Goal: Task Accomplishment & Management: Use online tool/utility

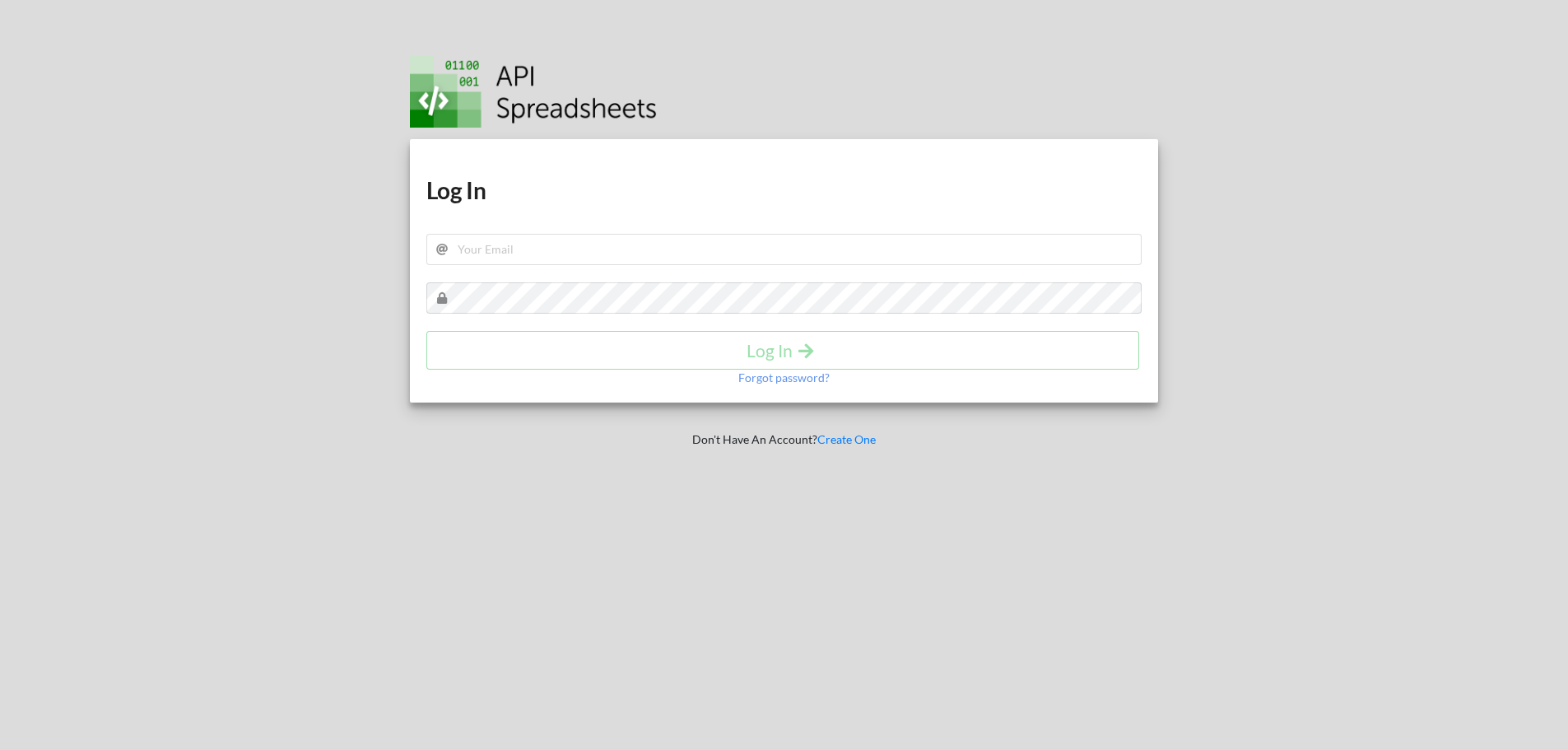
click at [651, 210] on div "Download hidden Download hidden Log In Log In Forgot password?" at bounding box center [785, 271] width 749 height 263
click at [628, 242] on input "text" at bounding box center [785, 249] width 716 height 31
click at [637, 338] on button "Log In" at bounding box center [783, 350] width 713 height 39
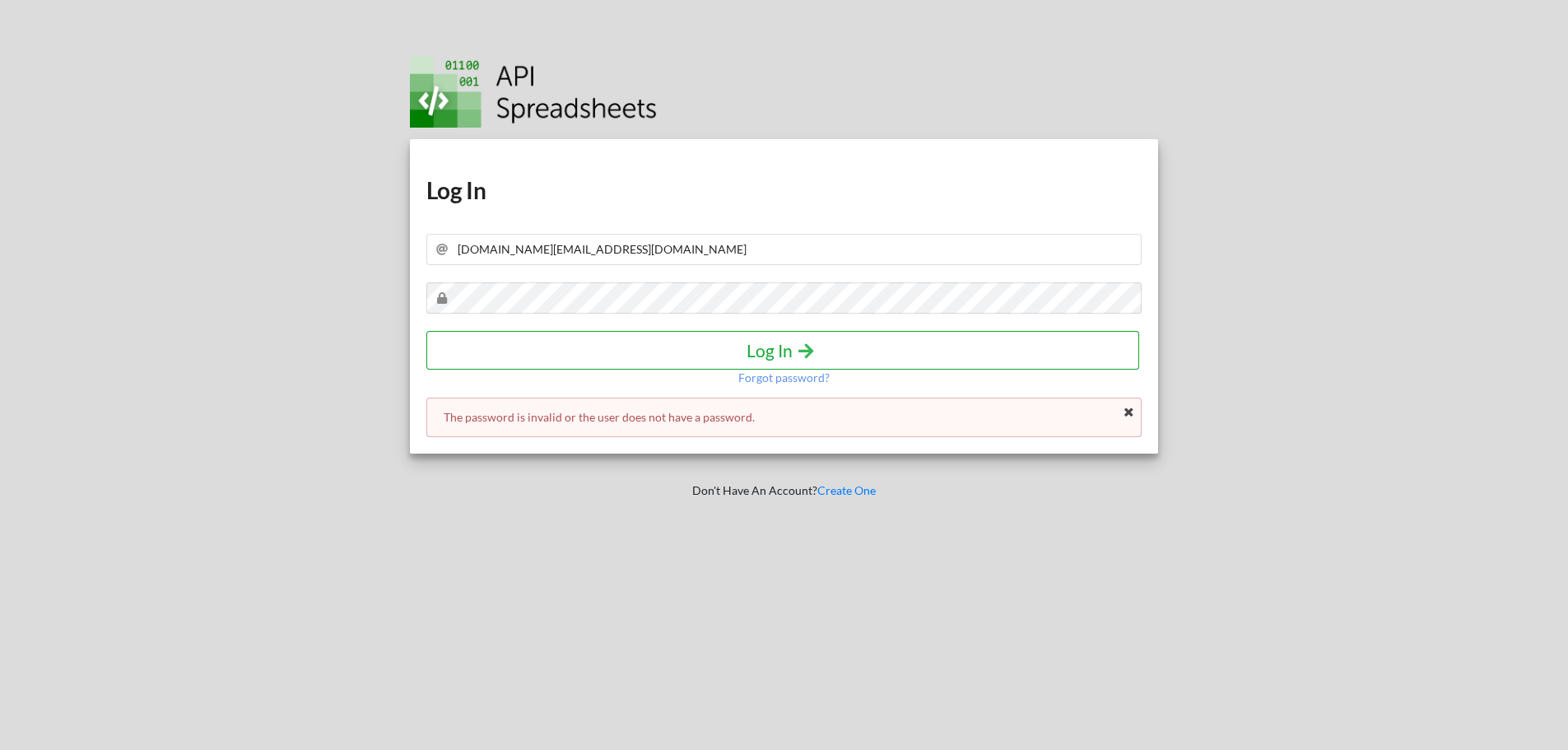
click at [637, 340] on h4 "Log In" at bounding box center [783, 350] width 679 height 21
click at [575, 341] on h4 "Log In" at bounding box center [783, 350] width 679 height 21
click at [629, 257] on input "[DOMAIN_NAME][EMAIL_ADDRESS][DOMAIN_NAME]" at bounding box center [785, 249] width 716 height 31
click at [927, 266] on div "Download hidden Download hidden Log In [DOMAIN_NAME][EMAIL_ADDRESS][DOMAIN_NAME…" at bounding box center [785, 296] width 749 height 314
click at [622, 243] on input "[DOMAIN_NAME][EMAIL_ADDRESS][DOMAIN_NAME]" at bounding box center [785, 249] width 716 height 31
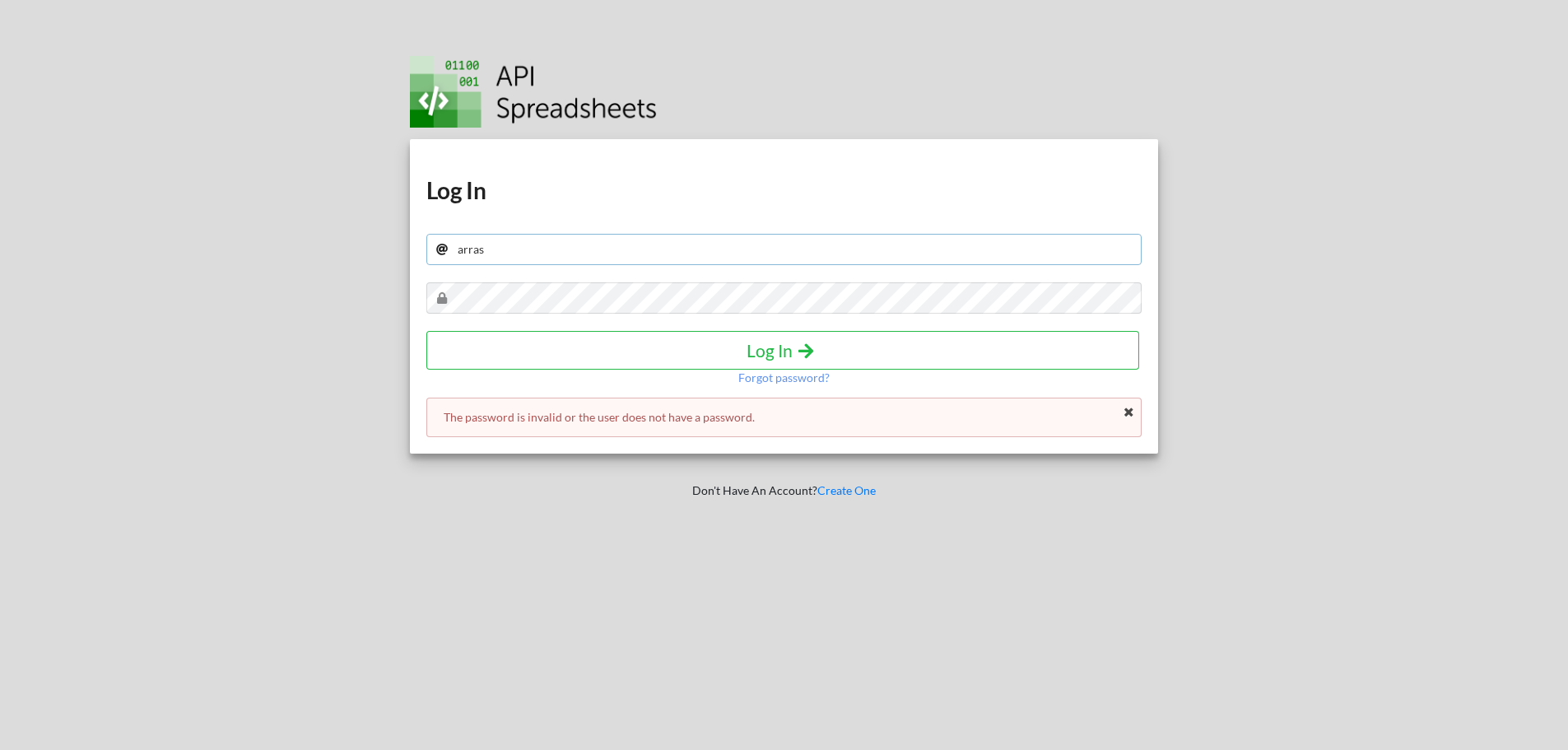
type input "[EMAIL_ADDRESS][DOMAIN_NAME]"
click at [624, 329] on div "Download hidden Download hidden Log In [EMAIL_ADDRESS][DOMAIN_NAME] Log In Forg…" at bounding box center [785, 296] width 749 height 314
click at [624, 347] on h4 "Log In" at bounding box center [783, 350] width 679 height 21
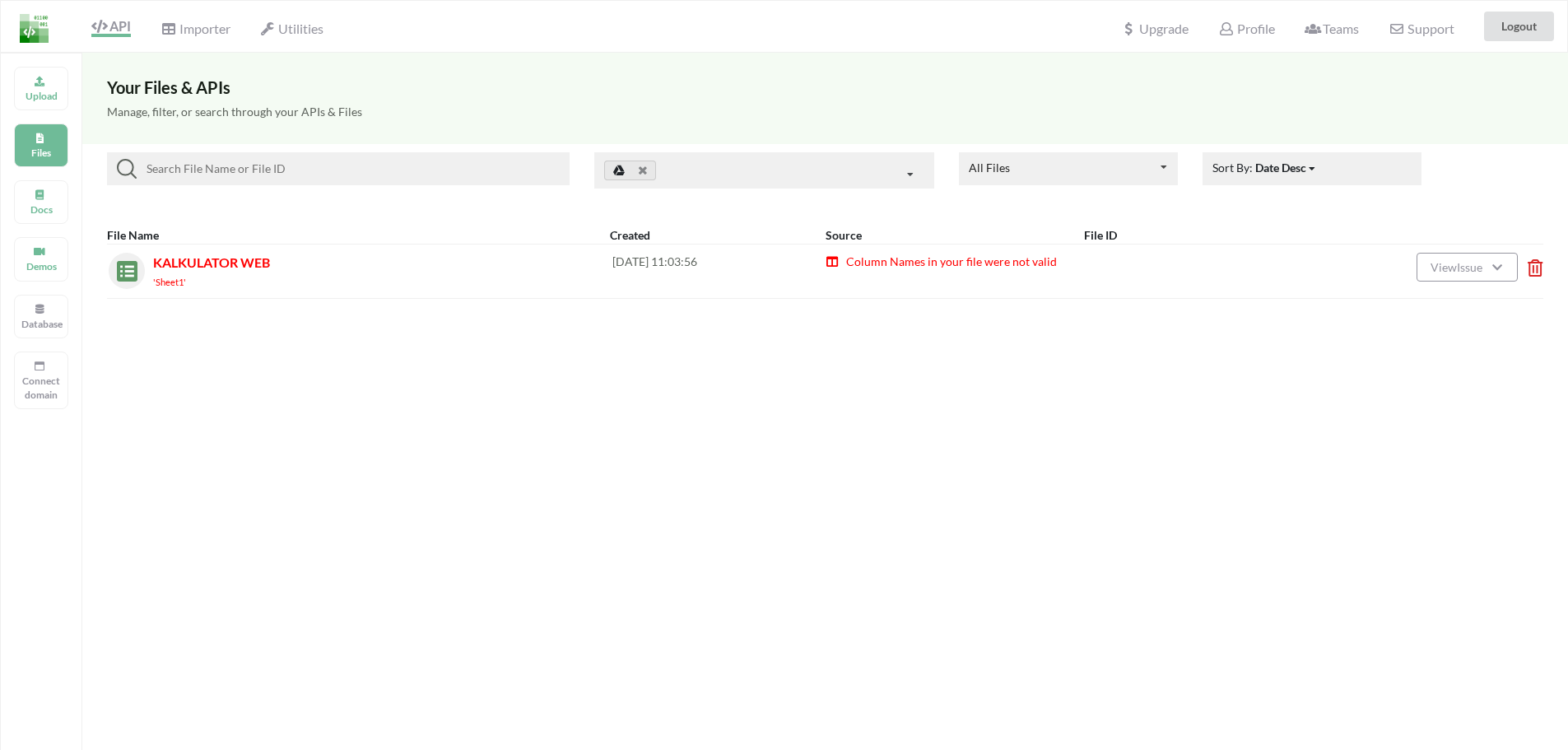
click at [375, 284] on div "'Sheet1'" at bounding box center [383, 281] width 460 height 17
click at [893, 263] on span "Column Names in your file were not valid" at bounding box center [951, 261] width 212 height 14
click at [114, 282] on span at bounding box center [127, 271] width 36 height 36
click at [125, 277] on img at bounding box center [123, 267] width 29 height 29
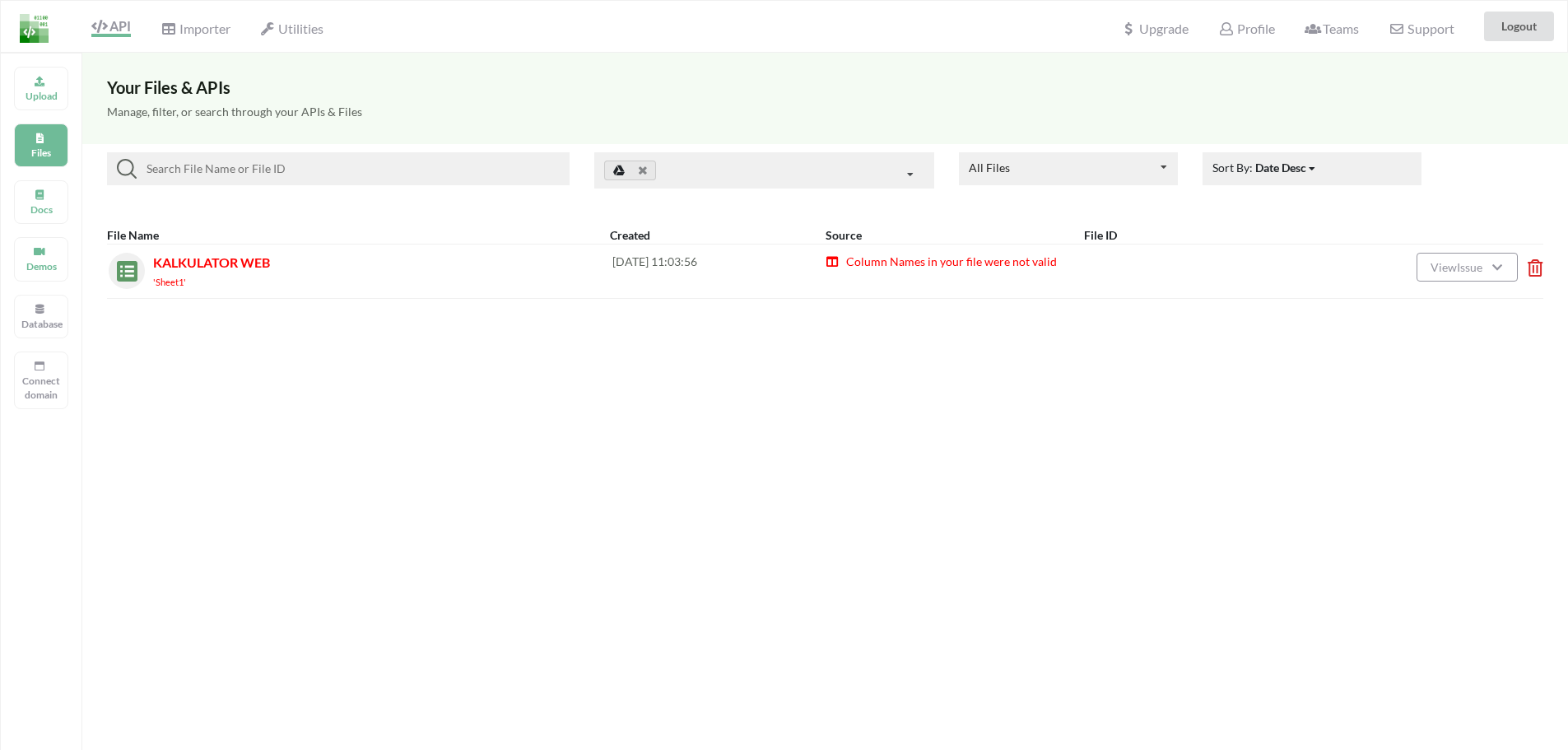
click at [125, 277] on img at bounding box center [123, 267] width 29 height 29
click at [35, 84] on icon at bounding box center [40, 79] width 12 height 10
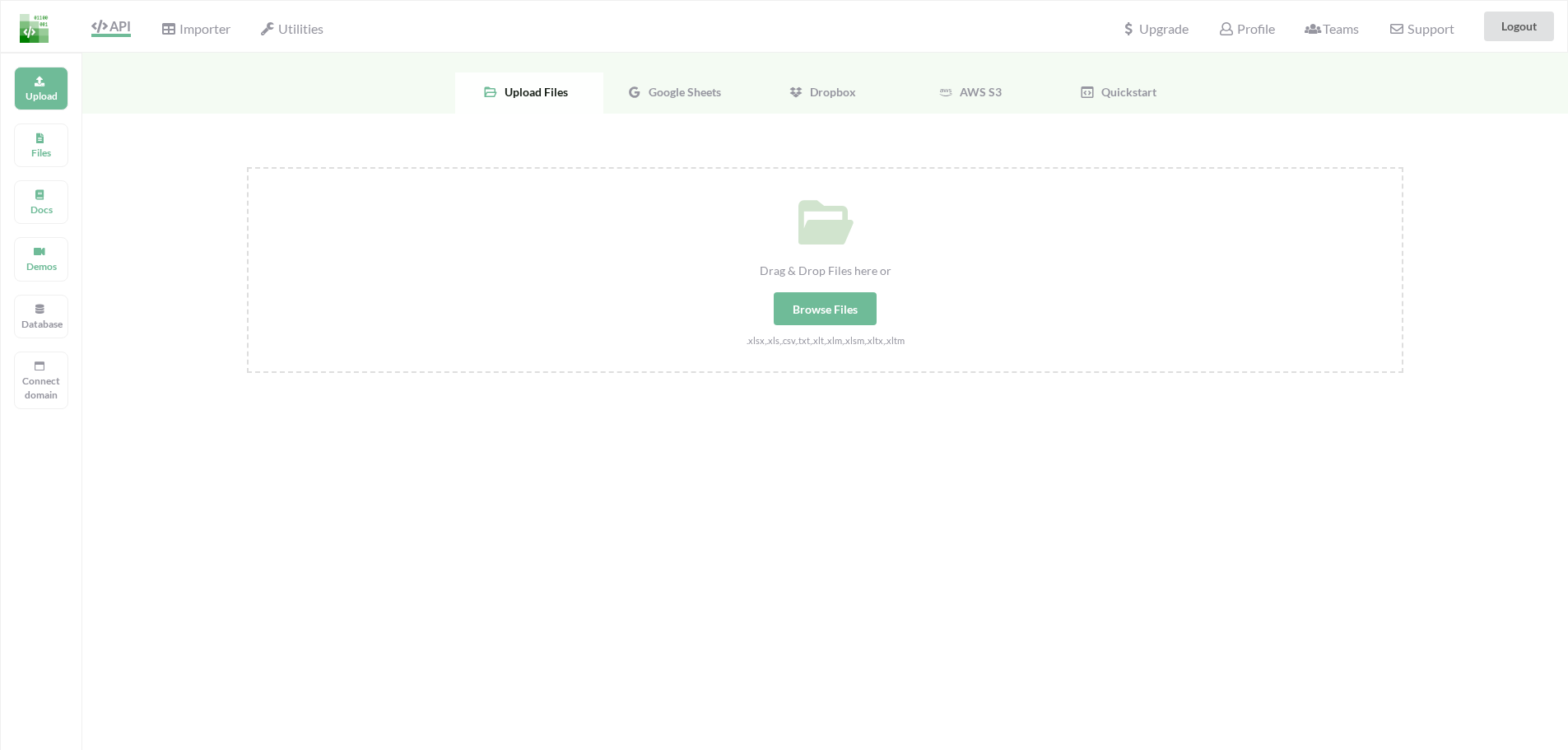
click at [824, 306] on div "Browse Files" at bounding box center [825, 309] width 103 height 33
click at [247, 167] on input "Drag & Drop Files here or Browse Files .xlsx,.xls,.csv,.txt,.xlt,.xlm,.xlsm,.xl…" at bounding box center [247, 167] width 0 height 0
click at [682, 82] on div "Google Sheets" at bounding box center [678, 93] width 148 height 41
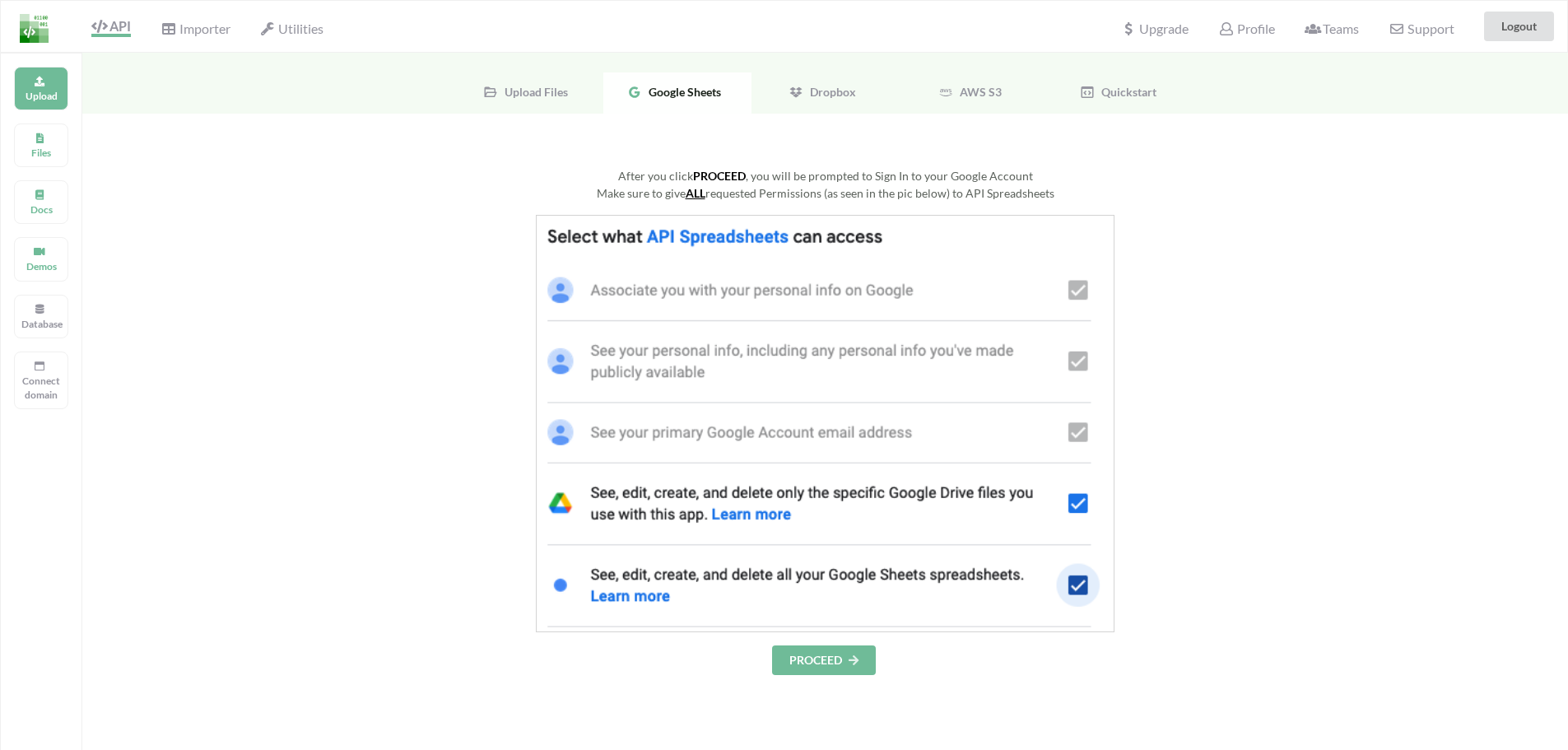
click at [782, 226] on img at bounding box center [825, 423] width 579 height 417
click at [852, 679] on div "After you click PROCEED , you will be prompted to Sign In to your Google Accoun…" at bounding box center [825, 592] width 1486 height 957
click at [852, 666] on button "PROCEED" at bounding box center [824, 660] width 104 height 30
click at [830, 664] on button "PROCEED" at bounding box center [824, 660] width 104 height 30
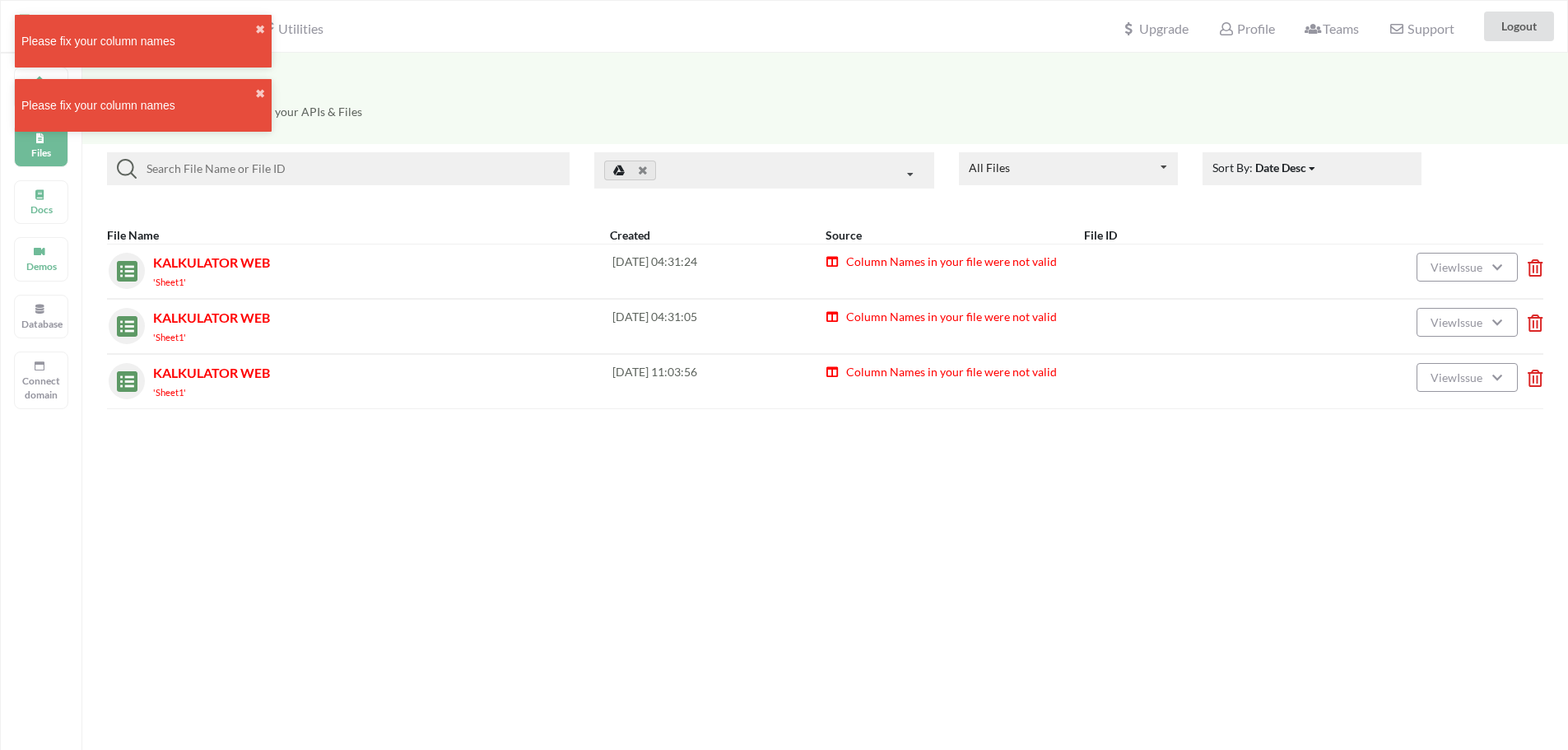
click at [1531, 376] on icon at bounding box center [1530, 373] width 5 height 7
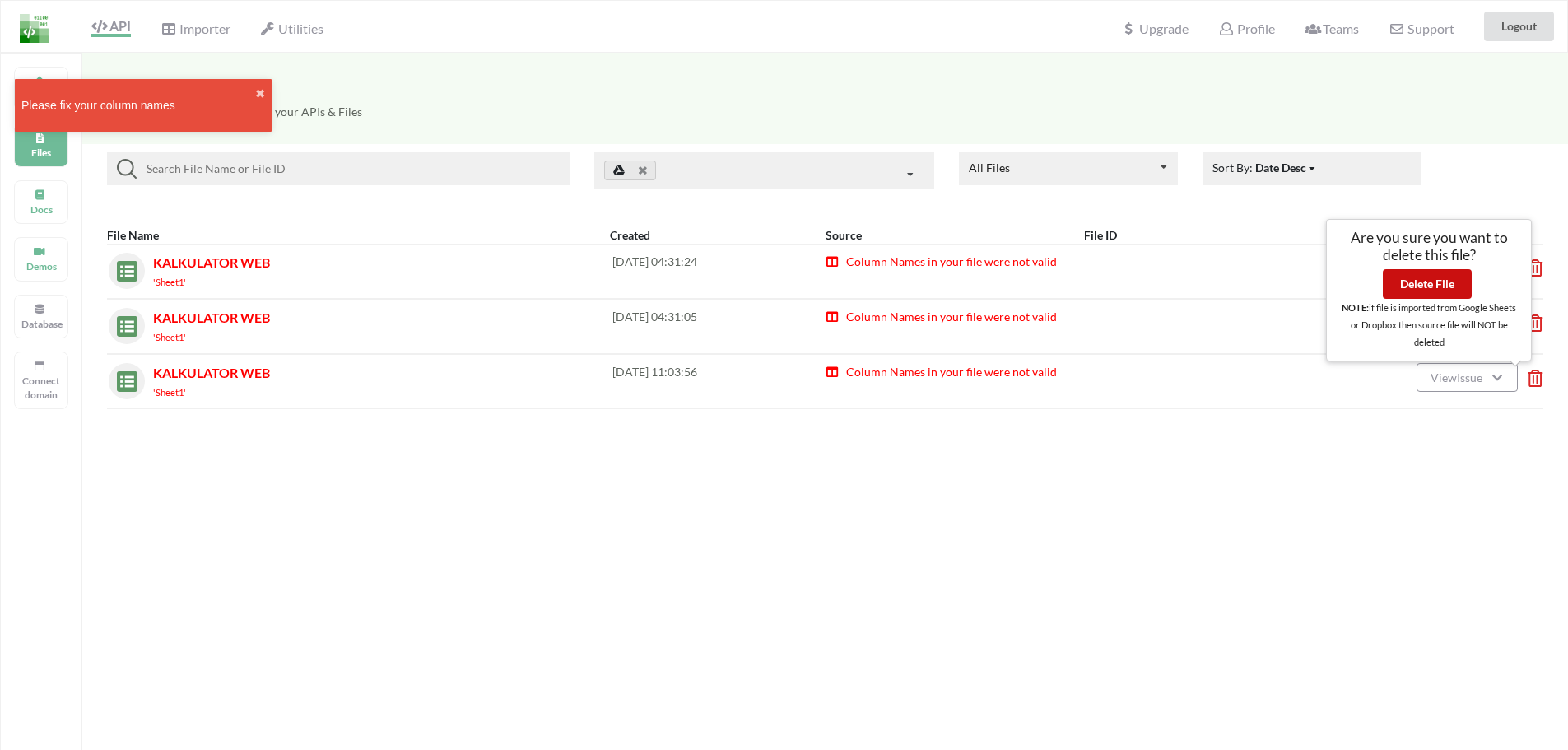
click at [1452, 278] on button "Delete File" at bounding box center [1427, 284] width 89 height 30
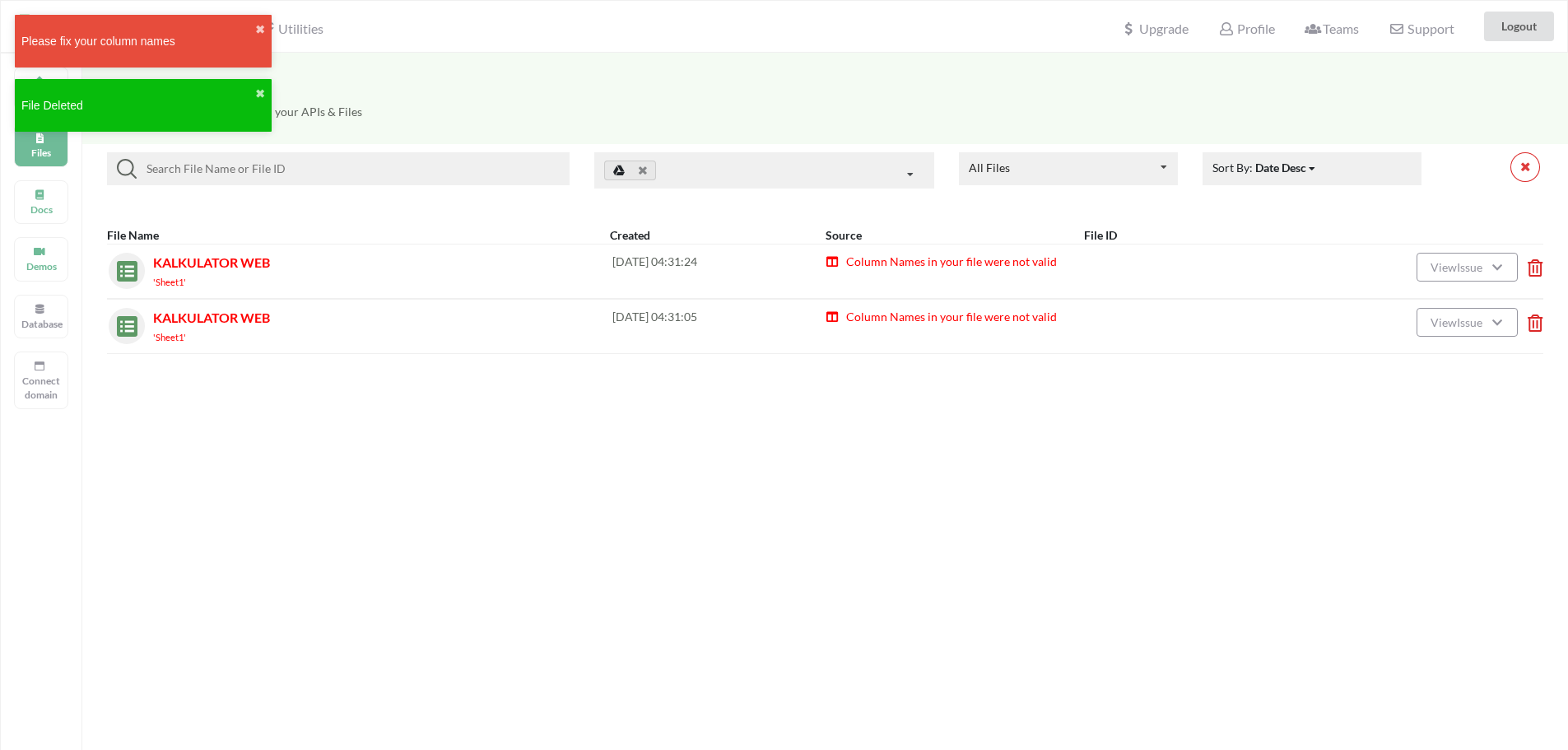
click at [1533, 316] on icon at bounding box center [1530, 318] width 5 height 7
click at [1444, 224] on button "Delete File" at bounding box center [1427, 229] width 89 height 30
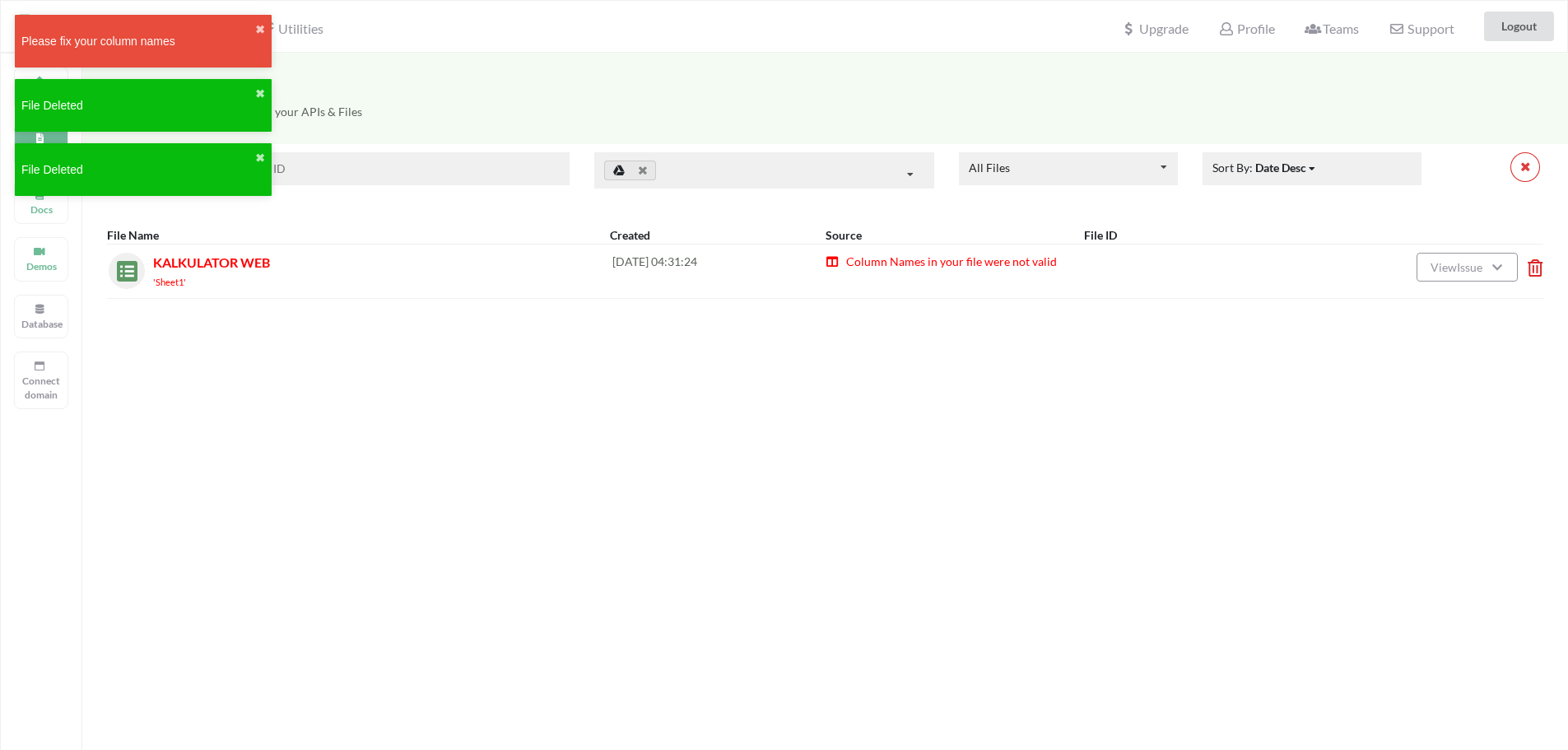
click at [1533, 266] on icon at bounding box center [1530, 263] width 5 height 7
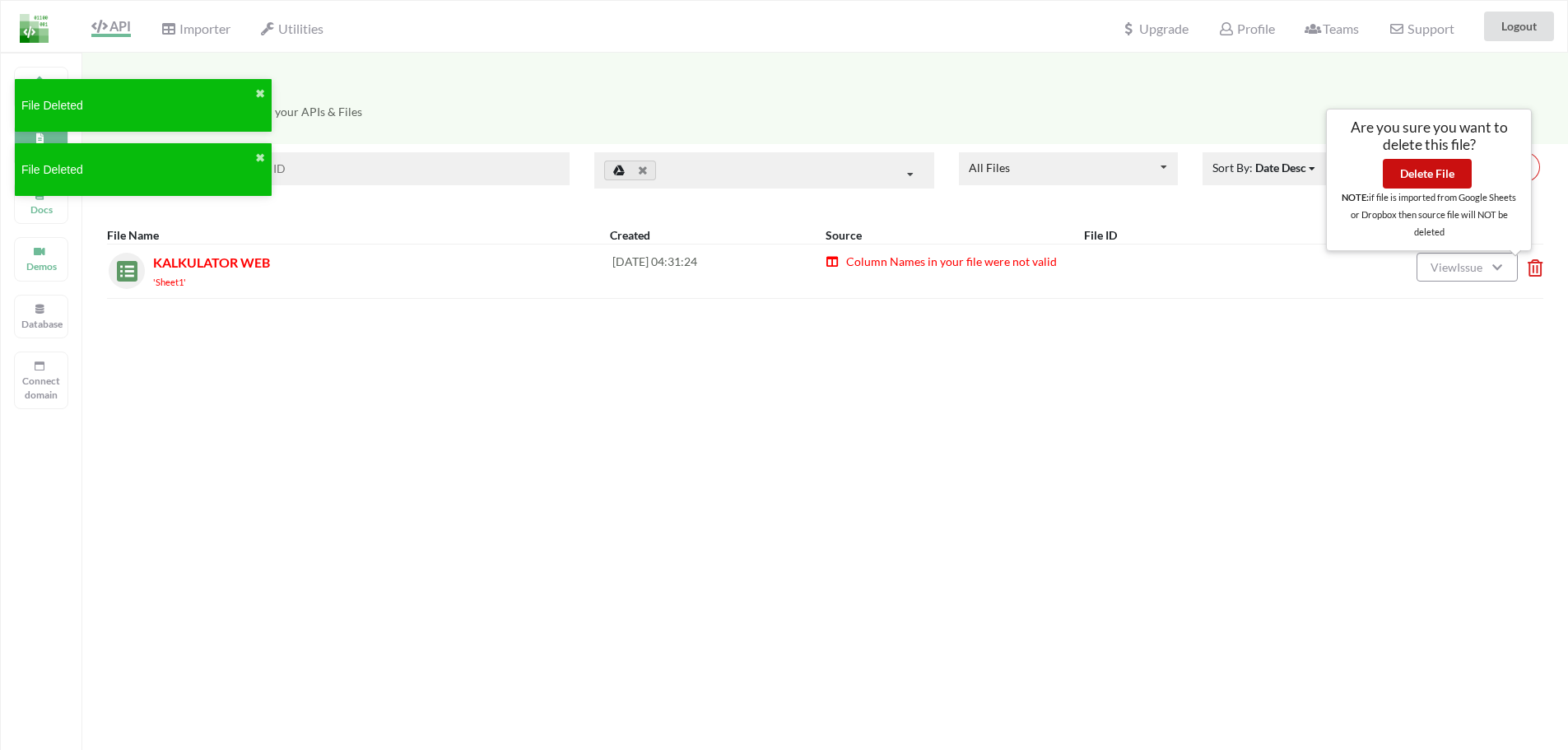
click at [1457, 174] on button "Delete File" at bounding box center [1427, 174] width 89 height 30
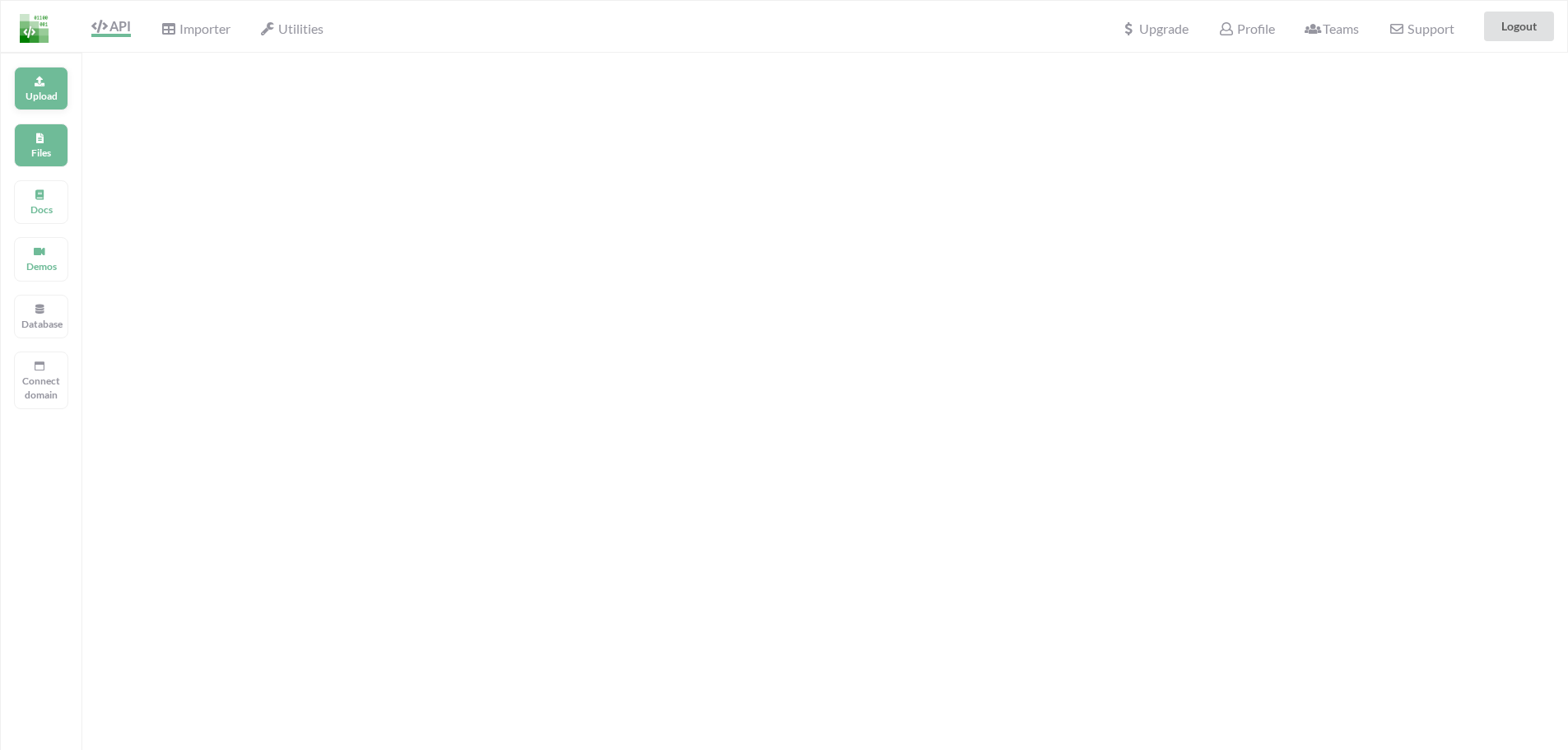
click at [47, 94] on p "Upload" at bounding box center [41, 95] width 40 height 14
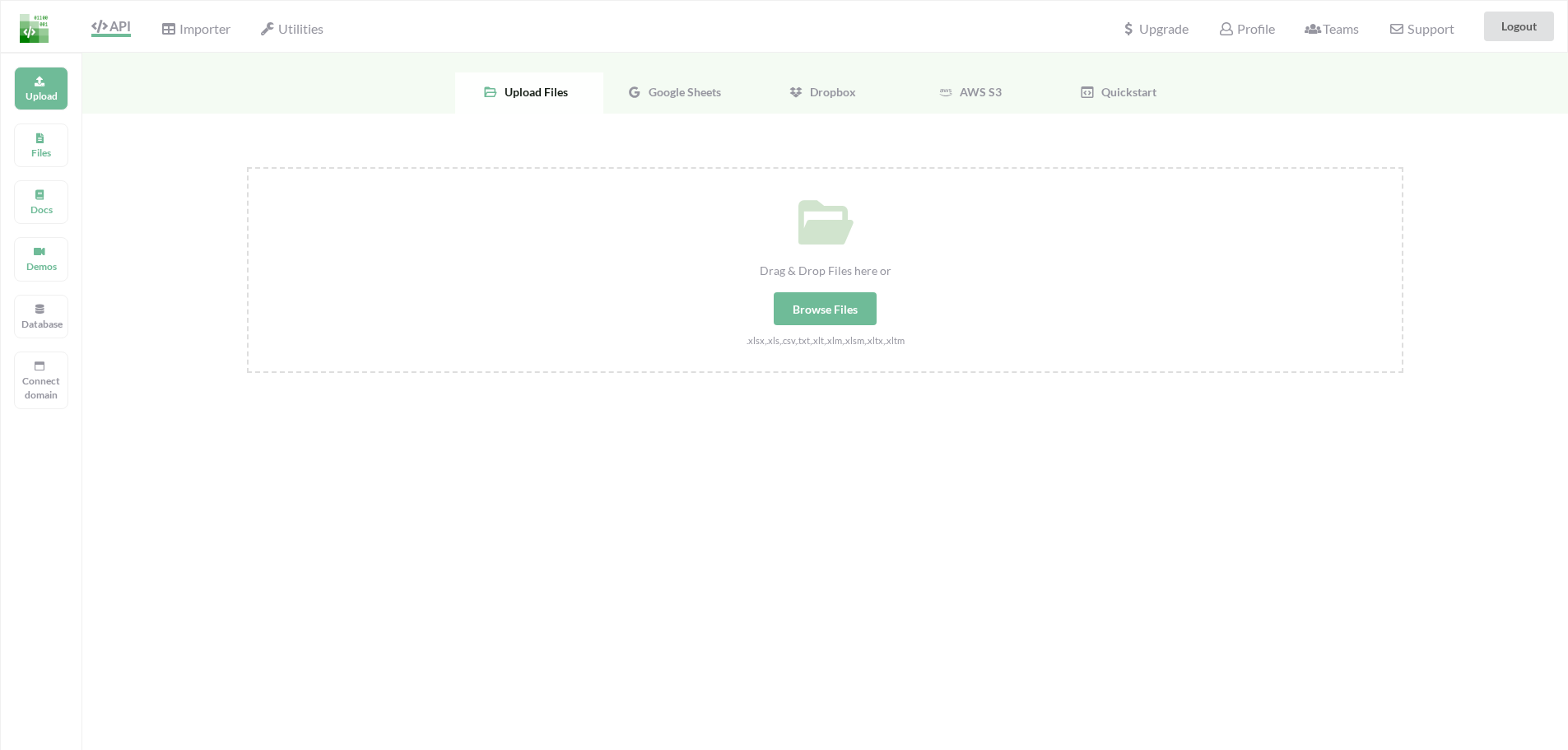
click at [693, 93] on span "Google Sheets" at bounding box center [682, 91] width 79 height 14
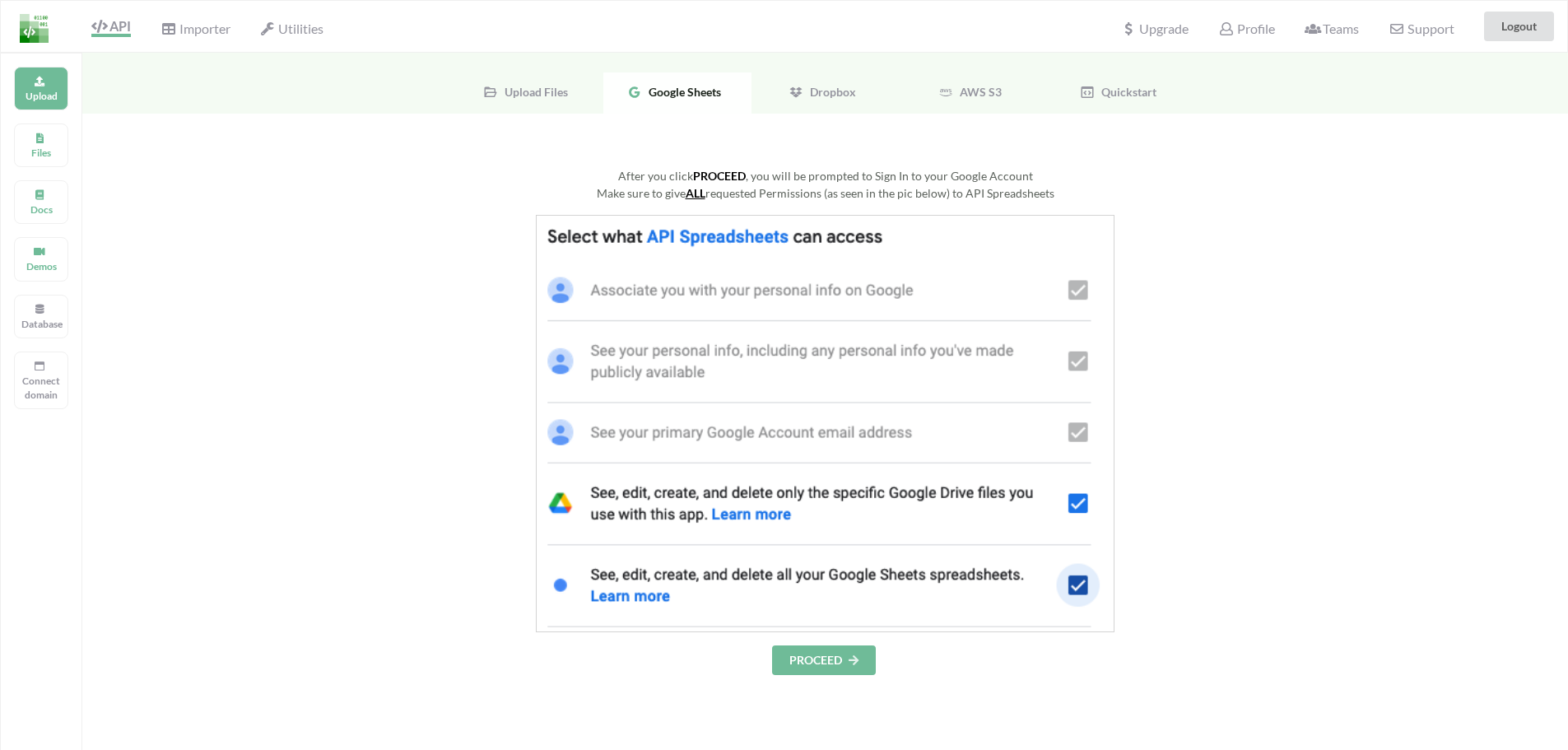
click at [819, 646] on button "PROCEED" at bounding box center [824, 660] width 104 height 30
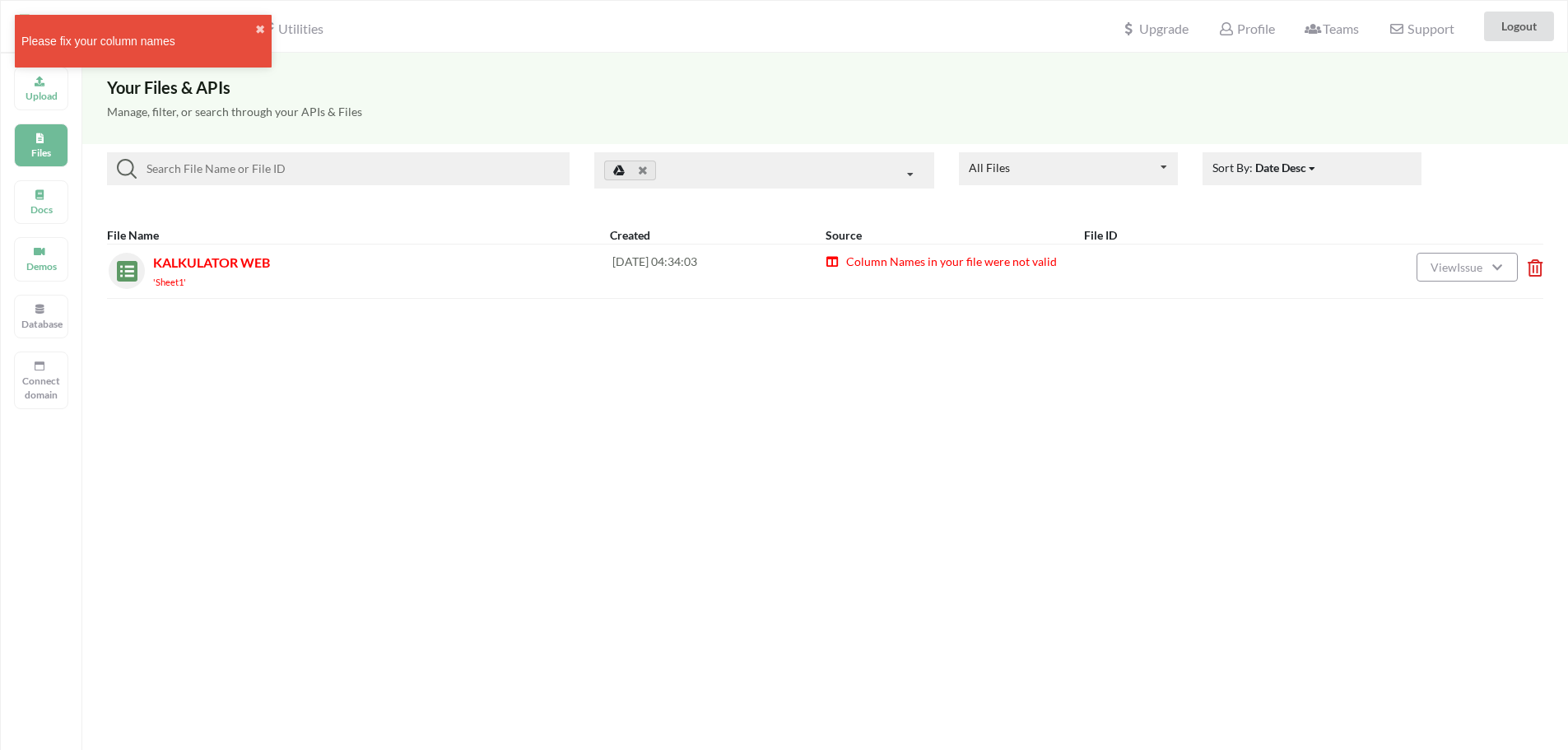
click at [101, 35] on div "Please fix your column names" at bounding box center [138, 41] width 234 height 17
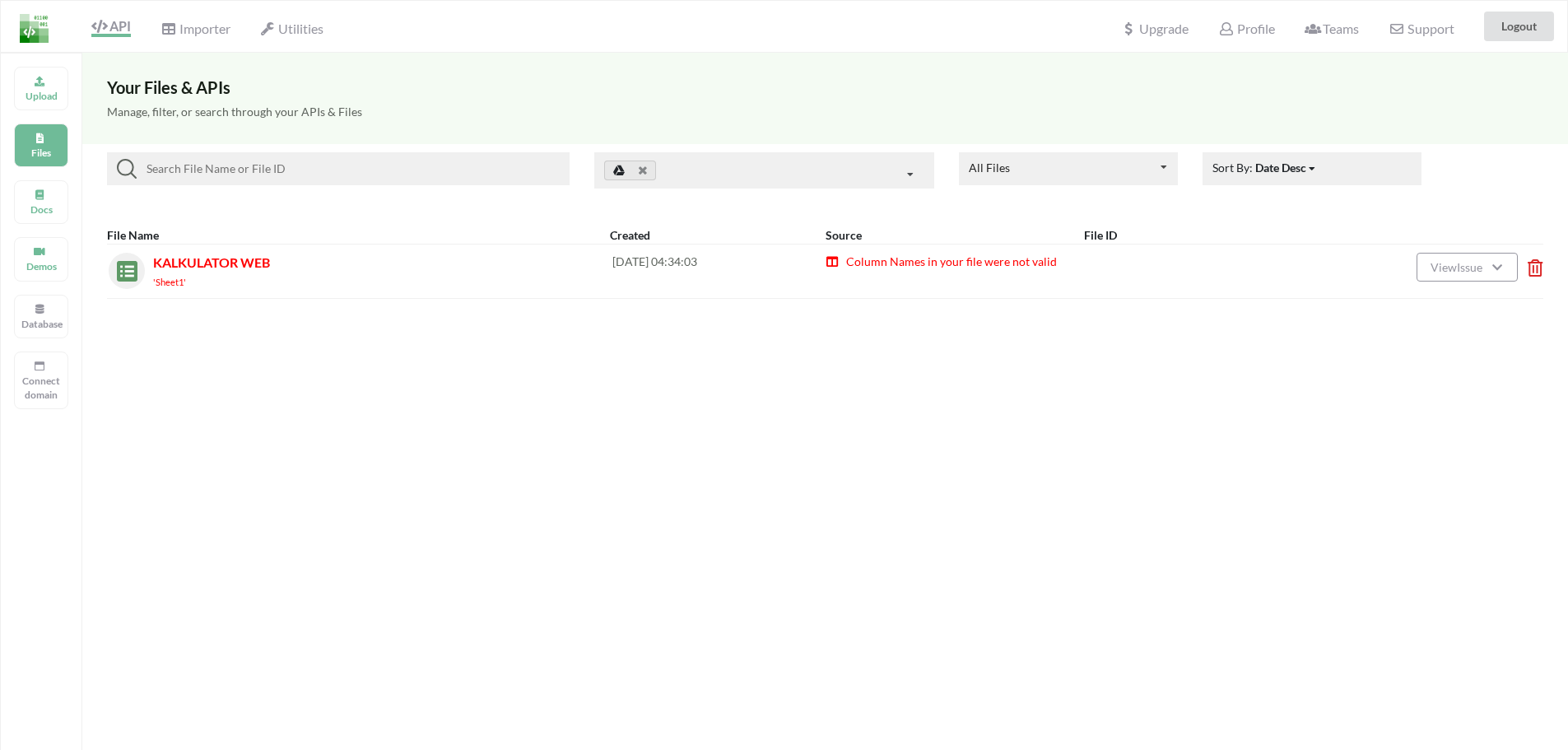
click at [990, 248] on div "KALKULATOR WEB 'Sheet1' [DATE] 04:34:03 Column Names in your file were not vali…" at bounding box center [825, 271] width 1436 height 55
click at [953, 263] on span "Column Names in your file were not valid" at bounding box center [951, 261] width 212 height 14
click at [950, 265] on span "Column Names in your file were not valid" at bounding box center [951, 261] width 212 height 14
drag, startPoint x: 511, startPoint y: 266, endPoint x: 397, endPoint y: 255, distance: 114.5
click at [481, 266] on div "KALKULATOR WEB 'Sheet1'" at bounding box center [383, 271] width 460 height 37
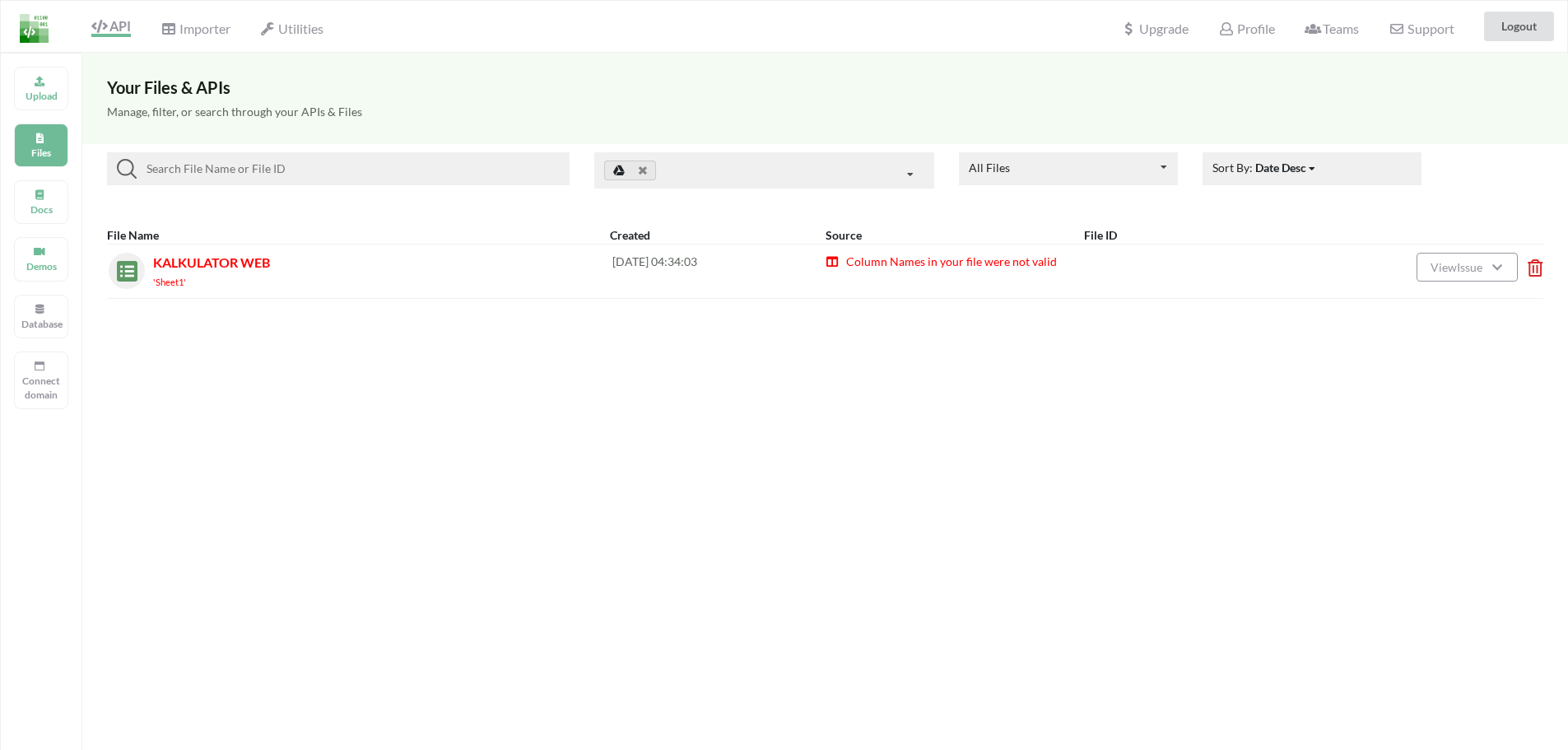
click at [285, 245] on div "KALKULATOR WEB 'Sheet1' [DATE] 04:34:03 Column Names in your file were not vali…" at bounding box center [825, 271] width 1436 height 55
click at [162, 249] on div "KALKULATOR WEB 'Sheet1' [DATE] 04:34:03 Column Names in your file were not vali…" at bounding box center [825, 271] width 1436 height 55
click at [142, 266] on span at bounding box center [127, 271] width 36 height 36
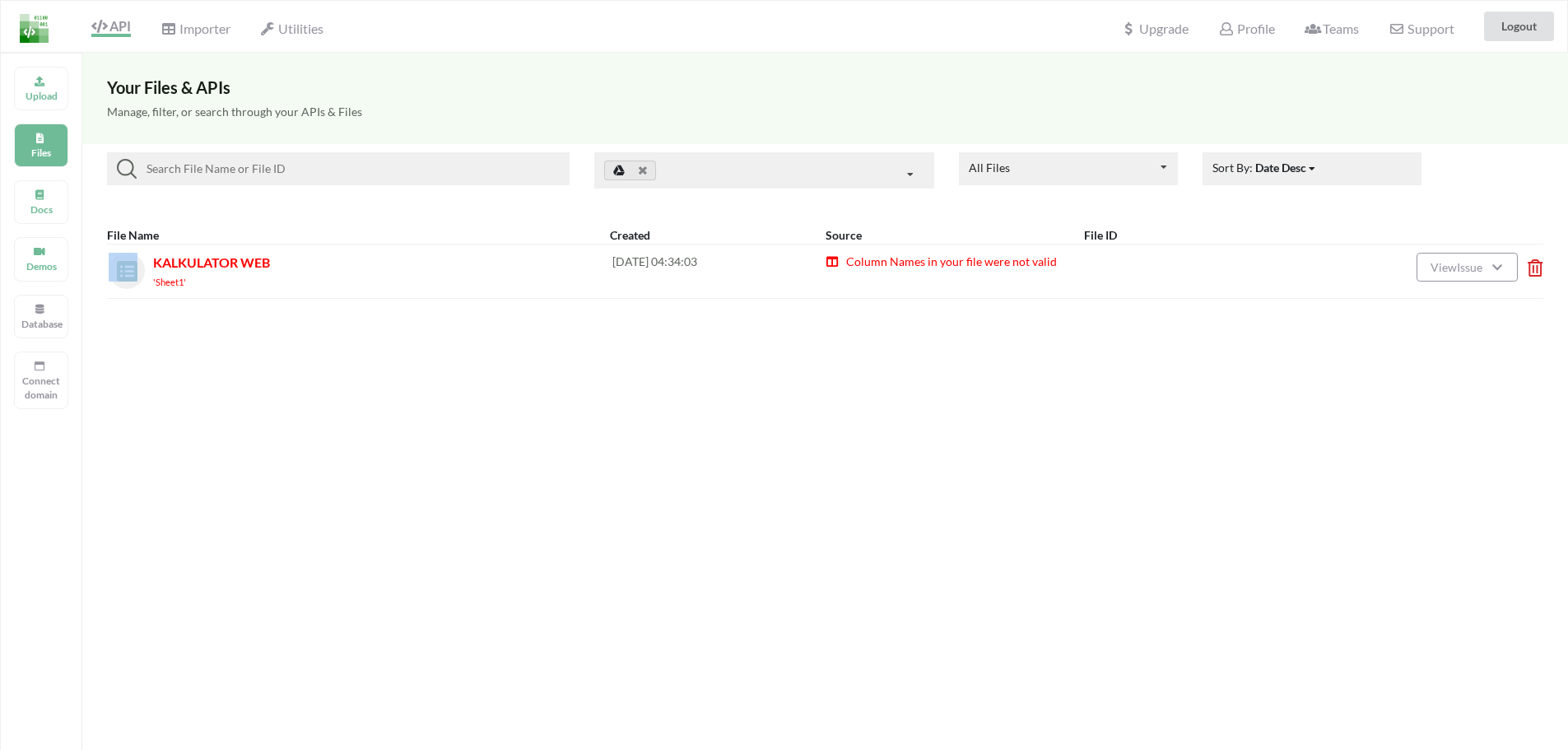
click at [142, 266] on span at bounding box center [127, 271] width 36 height 36
click at [1435, 258] on button "View Issue" at bounding box center [1467, 267] width 100 height 29
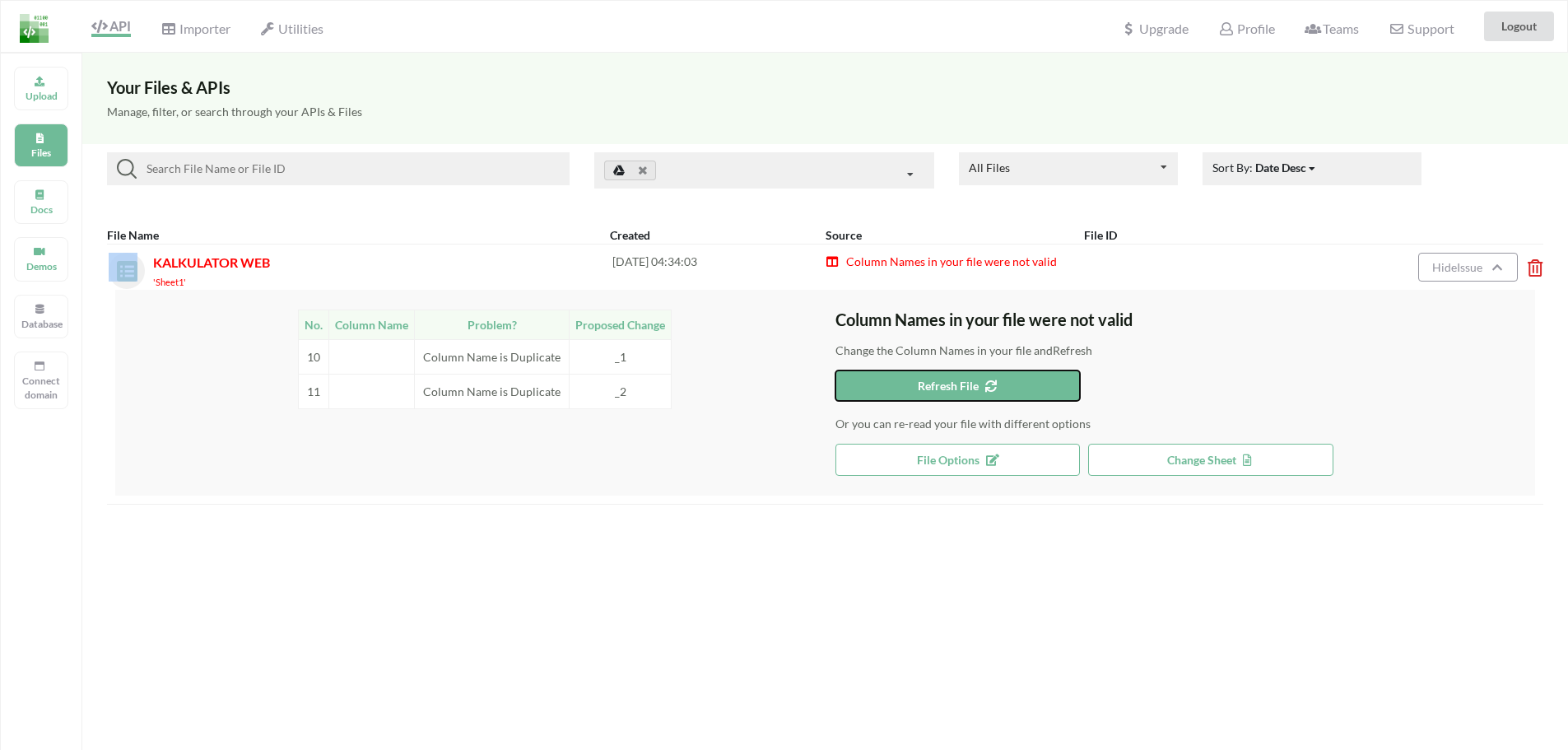
click at [971, 383] on span "Refresh File" at bounding box center [958, 385] width 80 height 14
click at [488, 391] on td "Column Name is Duplicate" at bounding box center [492, 391] width 155 height 35
click at [250, 260] on span "KALKULATOR WEB" at bounding box center [212, 262] width 117 height 16
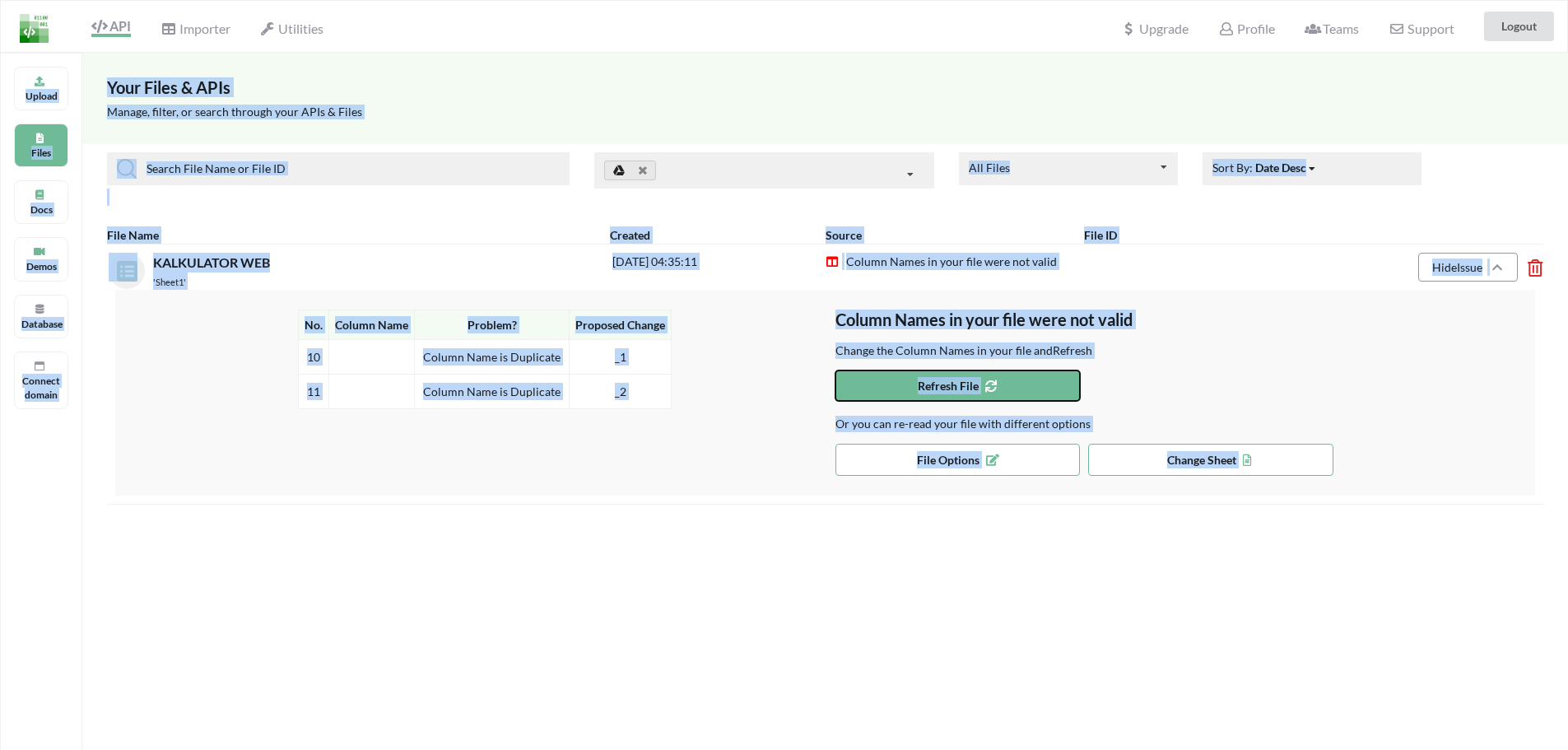
click at [1005, 390] on button "Refresh File" at bounding box center [959, 385] width 245 height 30
click at [436, 630] on div "Your Files & APIs Manage, filter, or search through your APIs & Files All Files…" at bounding box center [825, 427] width 1486 height 750
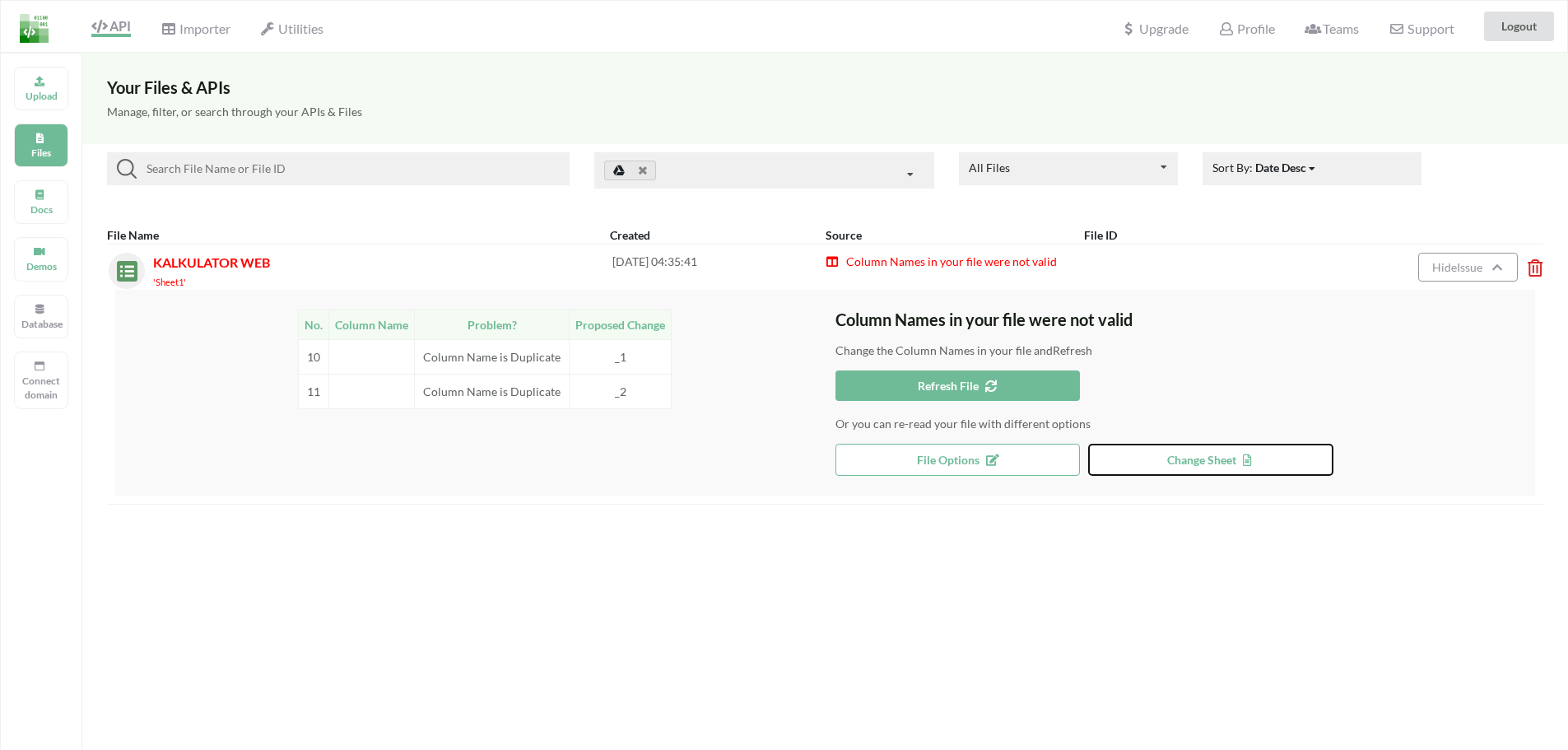
click at [1158, 458] on button "Change Sheet" at bounding box center [1211, 459] width 245 height 32
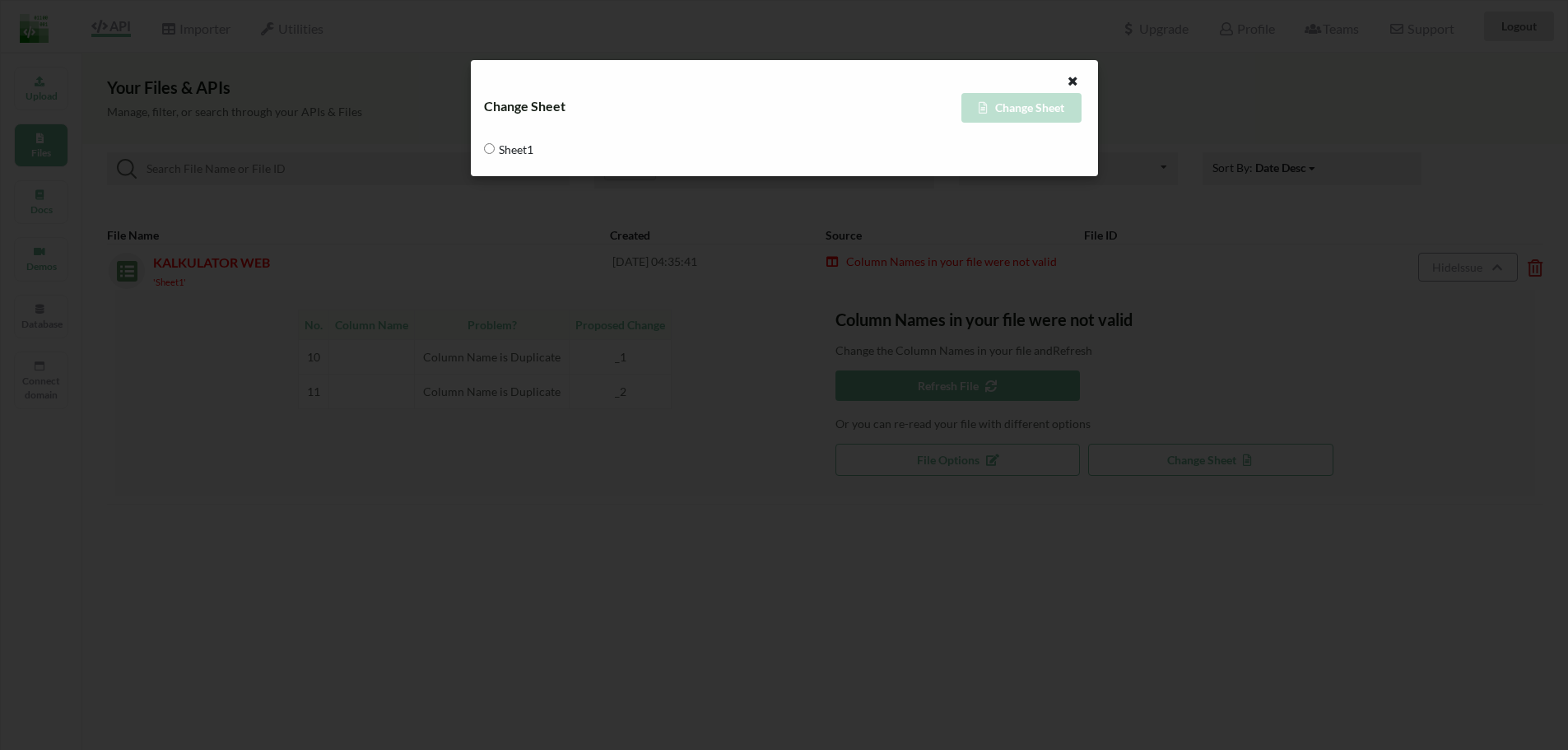
click at [503, 145] on span "Sheet1" at bounding box center [514, 149] width 39 height 35
click at [495, 145] on input "Sheet1" at bounding box center [489, 148] width 11 height 11
radio input "true"
click at [1031, 109] on div "Change Sheet" at bounding box center [935, 108] width 301 height 30
click at [943, 105] on div "Change Sheet" at bounding box center [935, 108] width 301 height 30
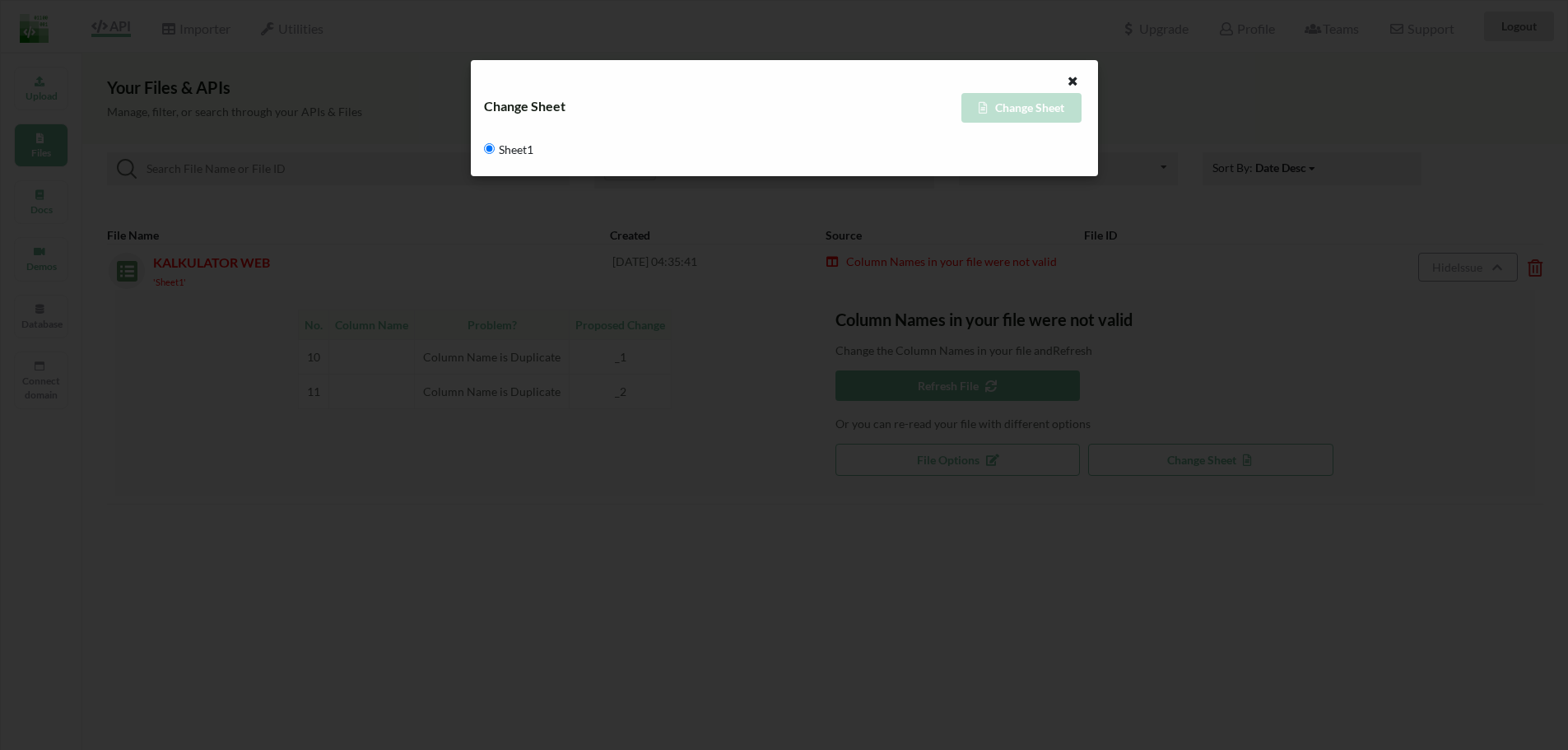
click at [827, 112] on div "Change Sheet" at bounding box center [935, 108] width 301 height 30
drag, startPoint x: 598, startPoint y: 92, endPoint x: 571, endPoint y: 99, distance: 27.9
click at [595, 92] on div at bounding box center [758, 82] width 574 height 21
click at [565, 100] on div "Change Sheet" at bounding box center [634, 106] width 301 height 20
drag, startPoint x: 560, startPoint y: 101, endPoint x: 1011, endPoint y: 137, distance: 452.4
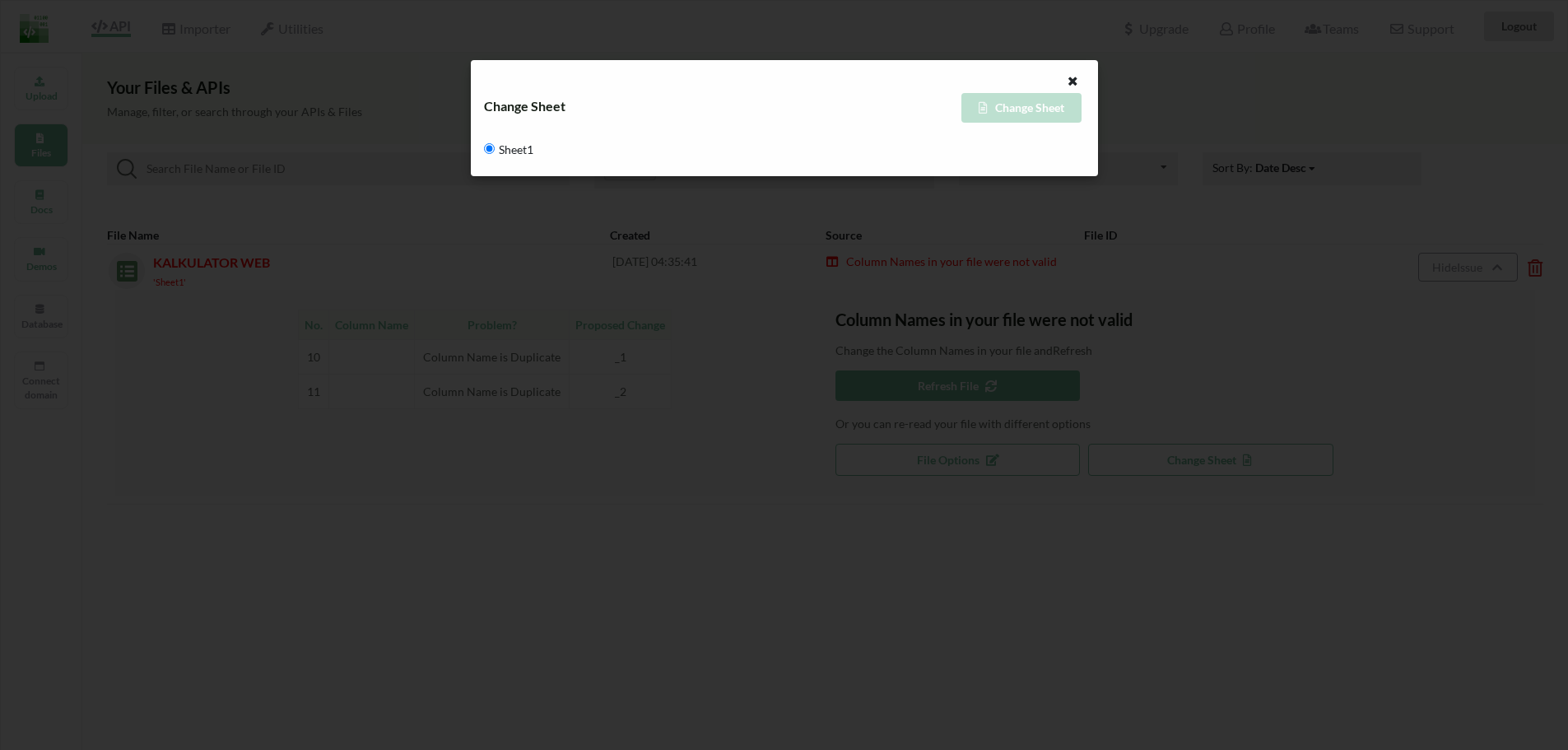
click at [562, 101] on div "Change Sheet" at bounding box center [634, 106] width 301 height 20
drag, startPoint x: 1048, startPoint y: 132, endPoint x: 1055, endPoint y: 105, distance: 27.9
click at [1051, 128] on div "Change Sheet Change Sheet Sheet1" at bounding box center [785, 128] width 601 height 71
click at [1055, 103] on div "Change Sheet" at bounding box center [935, 108] width 301 height 30
click at [1063, 75] on div at bounding box center [1070, 82] width 52 height 21
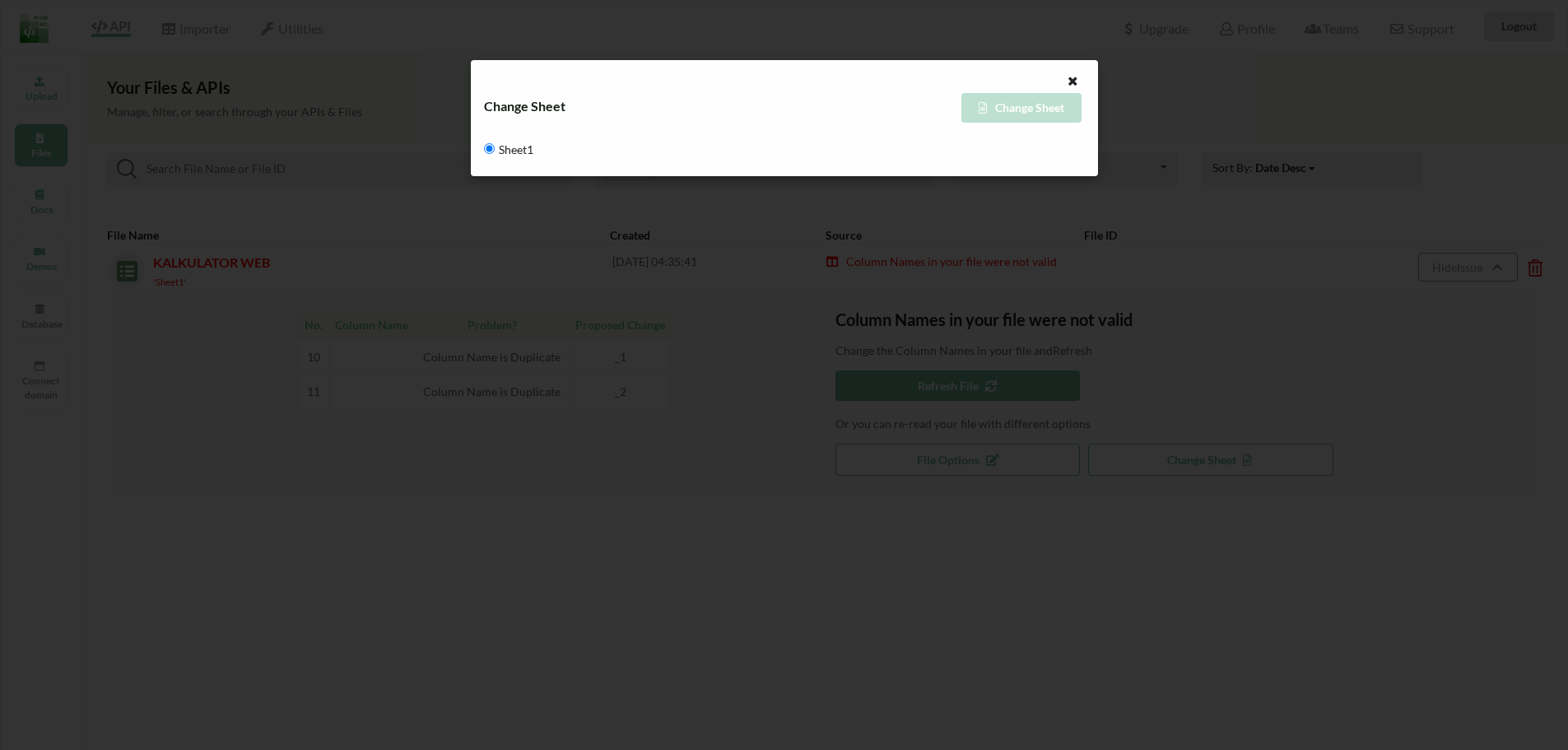
click at [1067, 67] on div "Change Sheet Change Sheet Sheet1" at bounding box center [785, 118] width 628 height 116
click at [1077, 68] on div "Change Sheet Change Sheet Sheet1" at bounding box center [785, 118] width 628 height 116
click at [1055, 81] on div at bounding box center [1070, 82] width 52 height 21
click at [1058, 84] on div at bounding box center [1070, 82] width 52 height 21
click at [1063, 91] on div at bounding box center [1070, 82] width 52 height 21
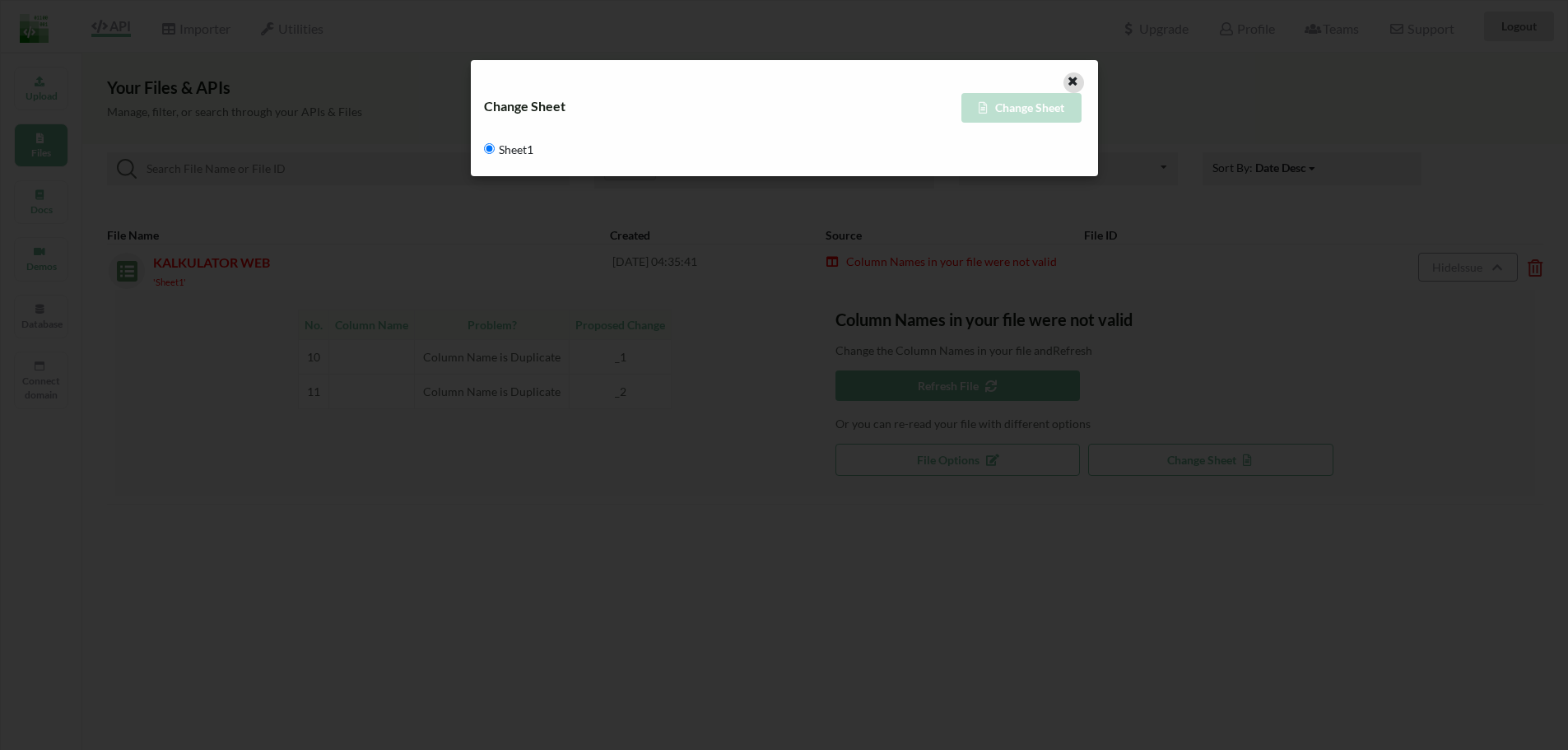
click at [1067, 82] on icon at bounding box center [1072, 79] width 14 height 12
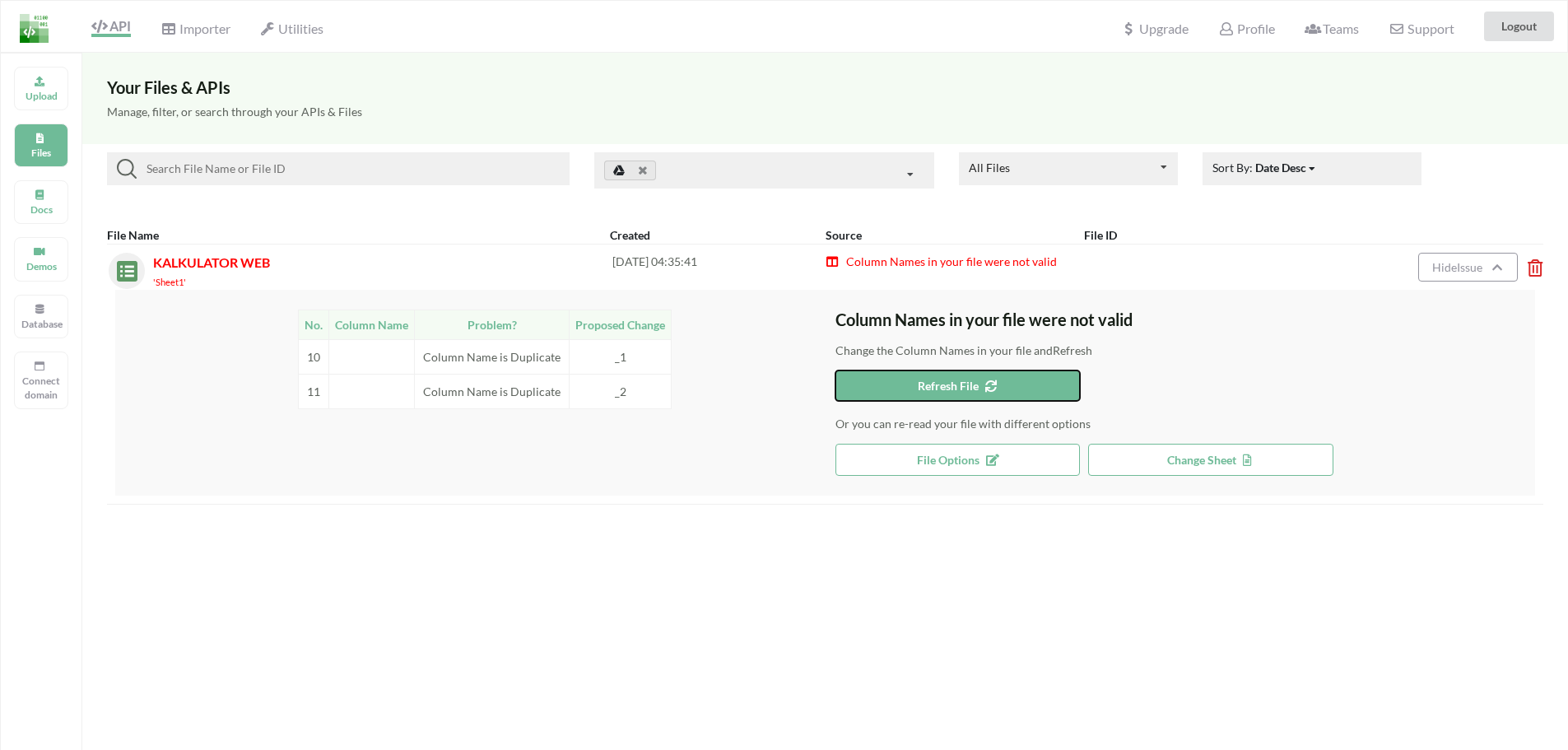
click at [943, 383] on span "Refresh File" at bounding box center [958, 385] width 80 height 14
click at [1018, 396] on button "Refresh File" at bounding box center [959, 385] width 245 height 30
click at [306, 358] on td "10" at bounding box center [314, 356] width 30 height 35
click at [1533, 261] on icon at bounding box center [1530, 263] width 5 height 7
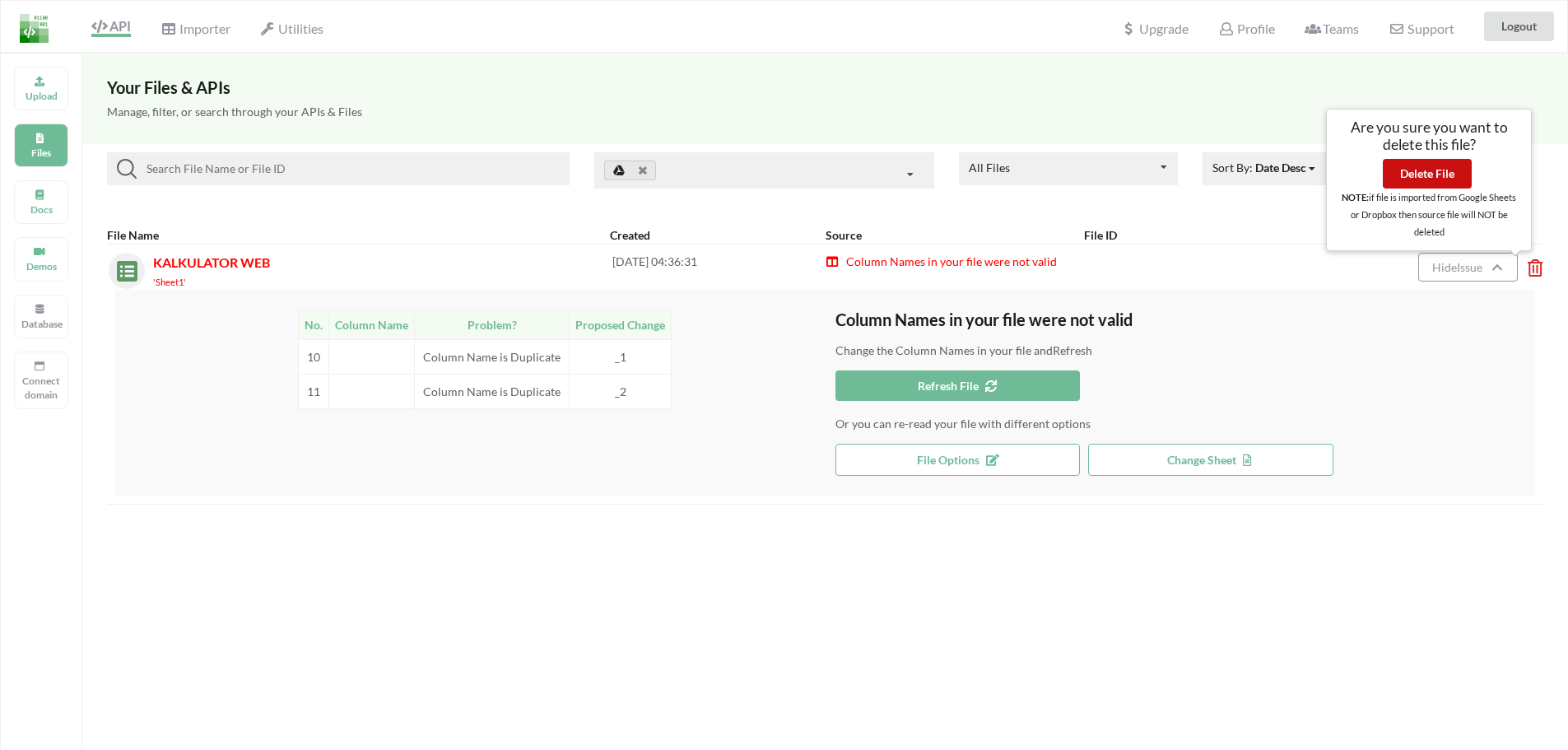
click at [1440, 170] on button "Delete File" at bounding box center [1427, 174] width 89 height 30
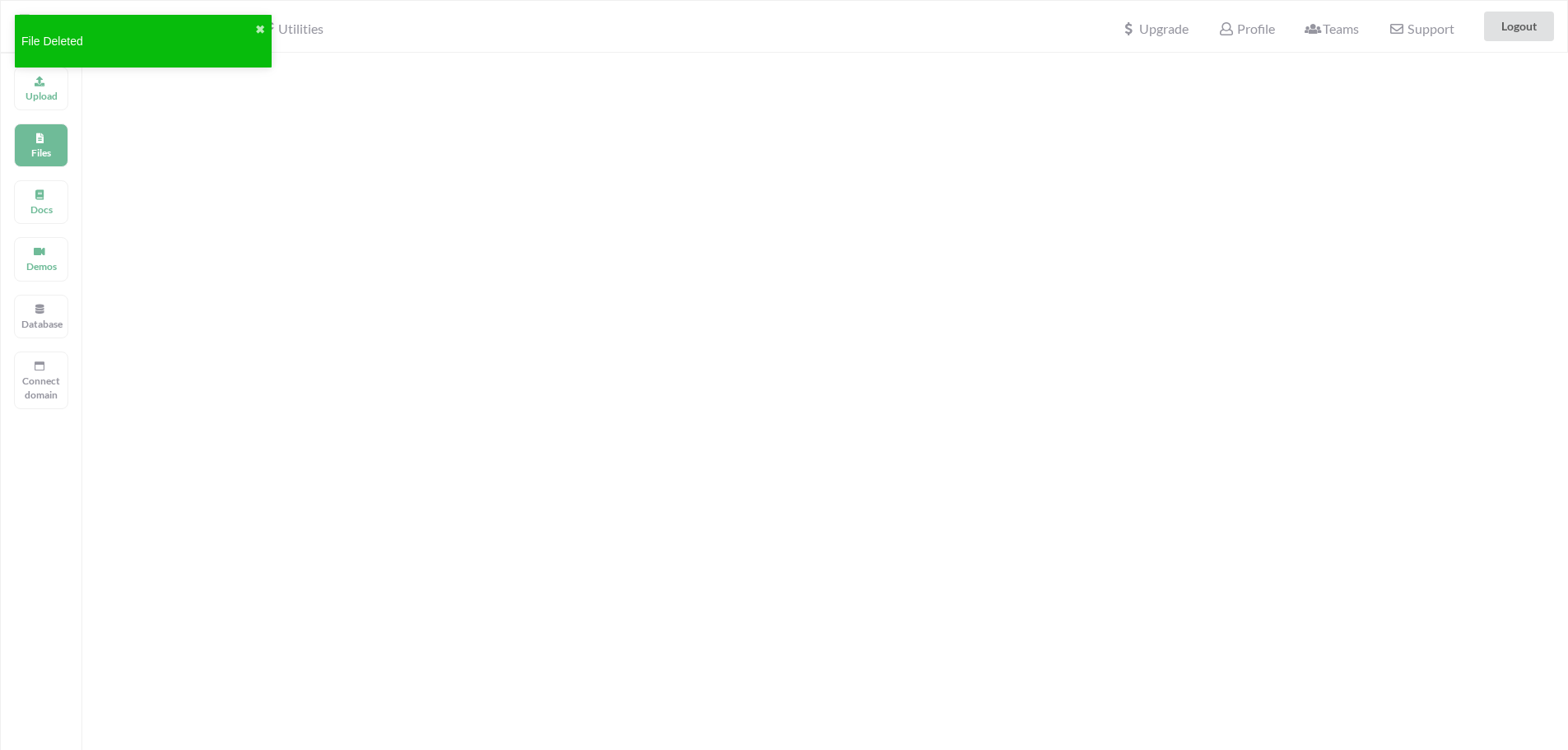
click at [63, 77] on div "File Deleted ✖" at bounding box center [143, 47] width 264 height 71
click at [40, 91] on p "Upload" at bounding box center [41, 95] width 40 height 14
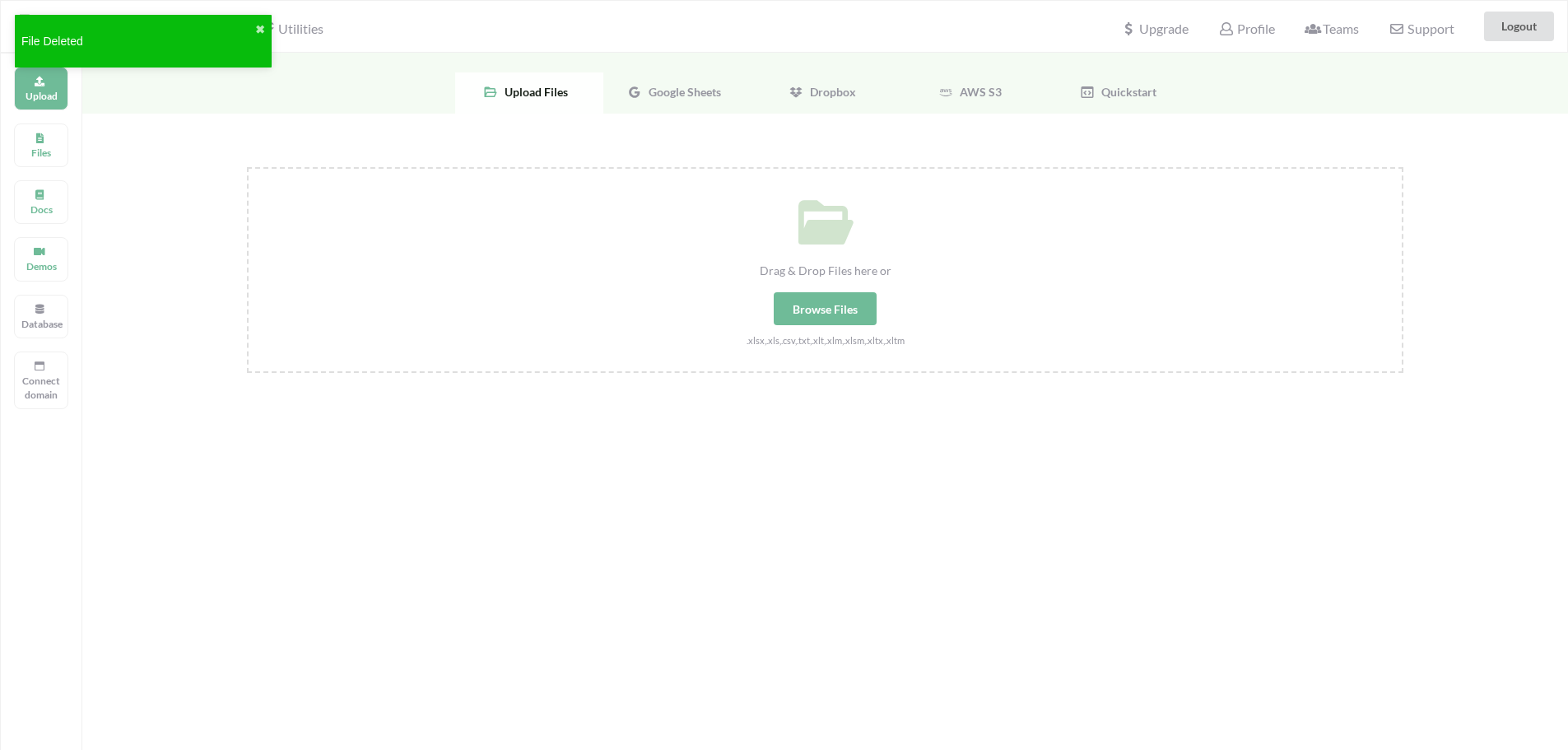
click at [716, 93] on span "Google Sheets" at bounding box center [682, 91] width 79 height 14
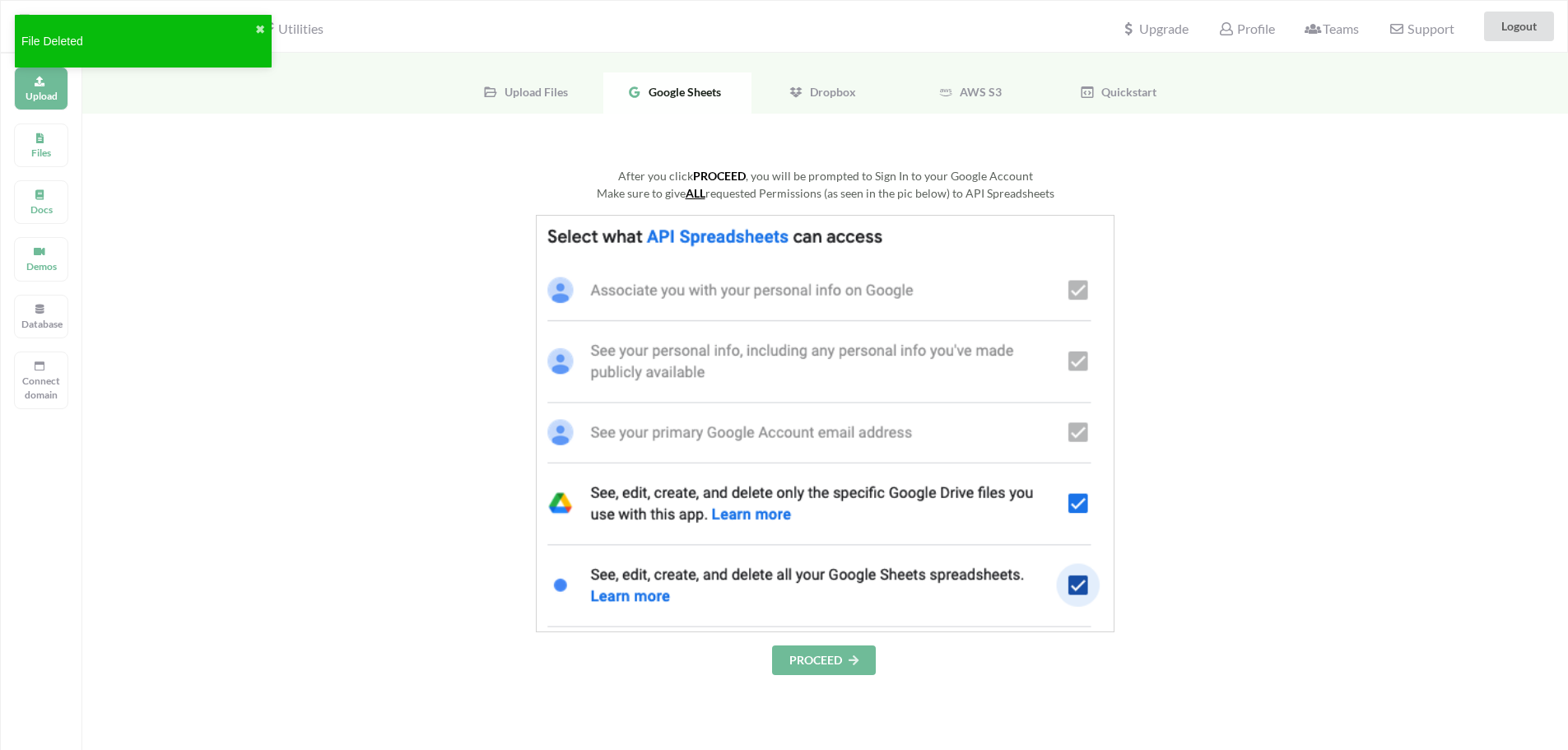
click at [806, 665] on button "PROCEED" at bounding box center [824, 660] width 104 height 30
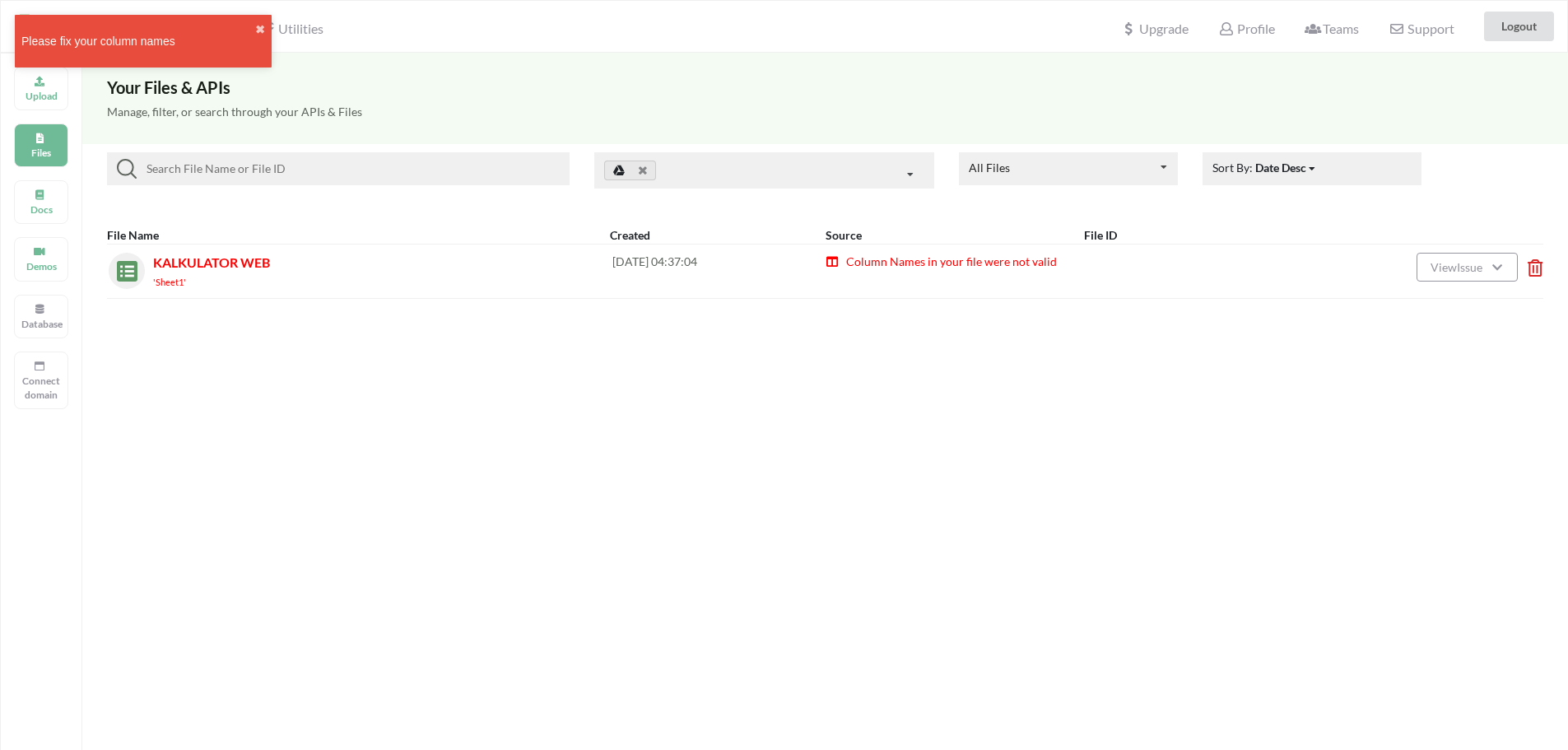
click at [211, 276] on div "'Sheet1'" at bounding box center [383, 281] width 460 height 17
drag, startPoint x: 211, startPoint y: 276, endPoint x: 221, endPoint y: 270, distance: 11.7
click at [202, 270] on div "KALKULATOR WEB 'Sheet1'" at bounding box center [383, 271] width 460 height 37
click at [1440, 267] on span "View Issue" at bounding box center [1458, 267] width 57 height 14
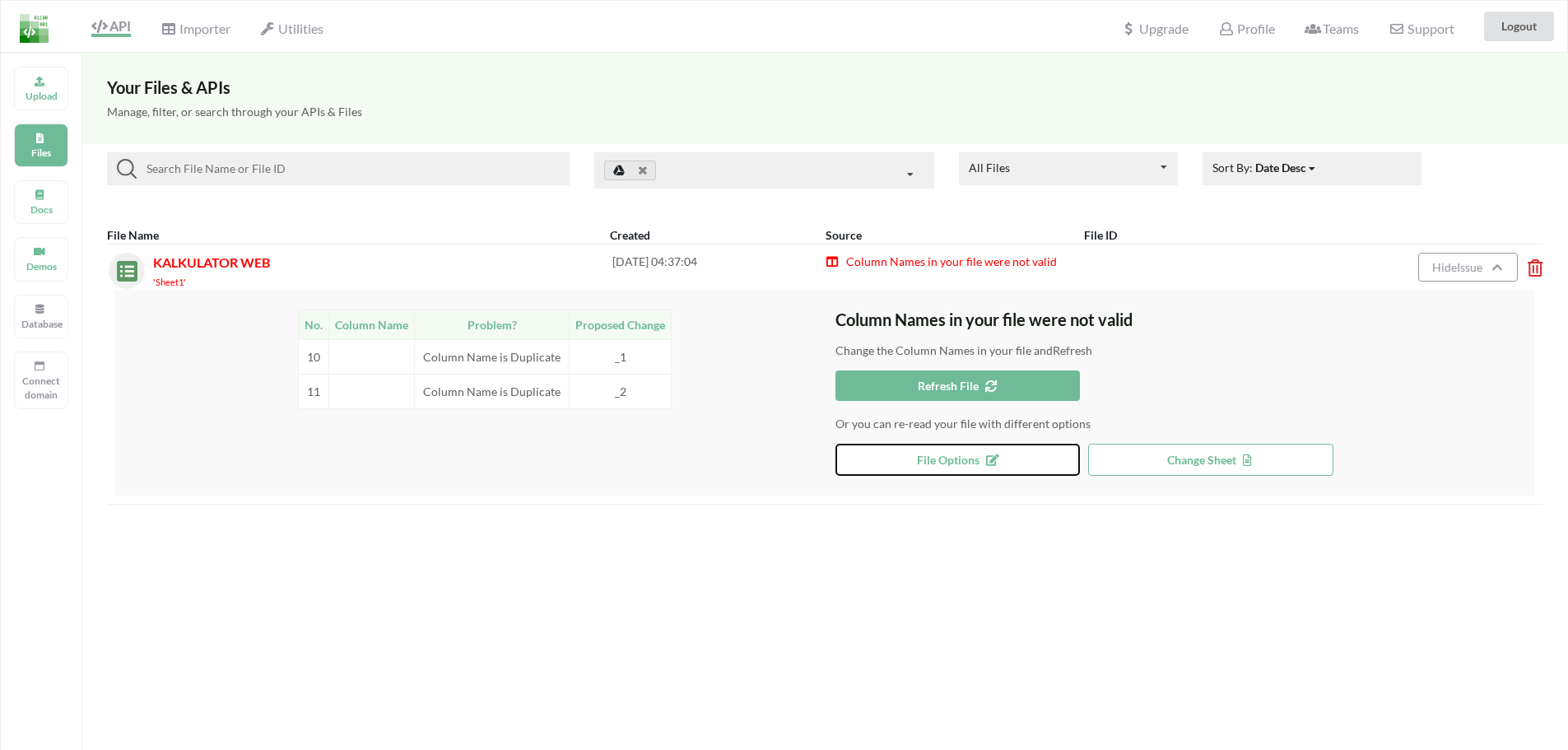
click at [875, 467] on button "File Options" at bounding box center [959, 459] width 245 height 32
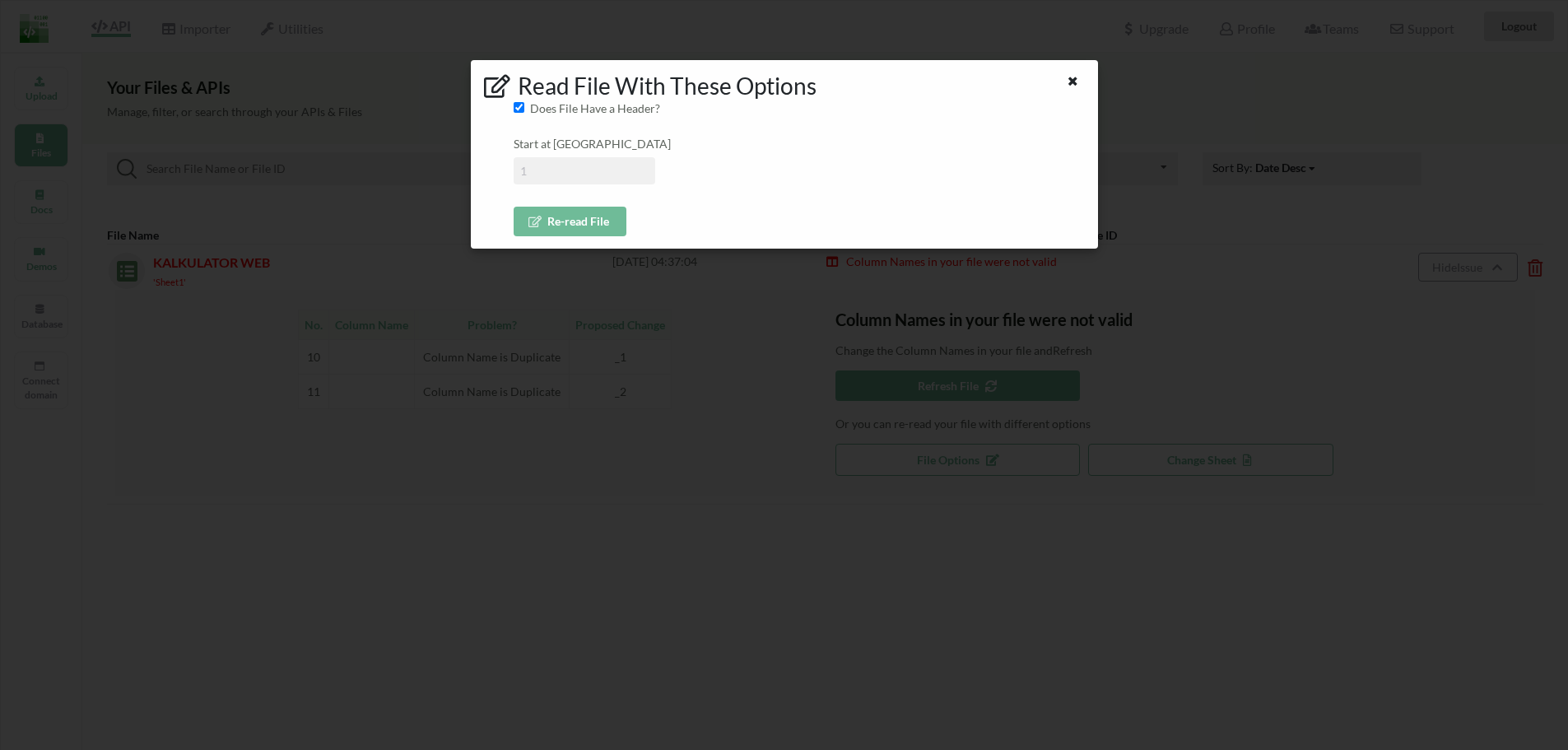
click at [571, 213] on button "Re-read File" at bounding box center [570, 221] width 113 height 30
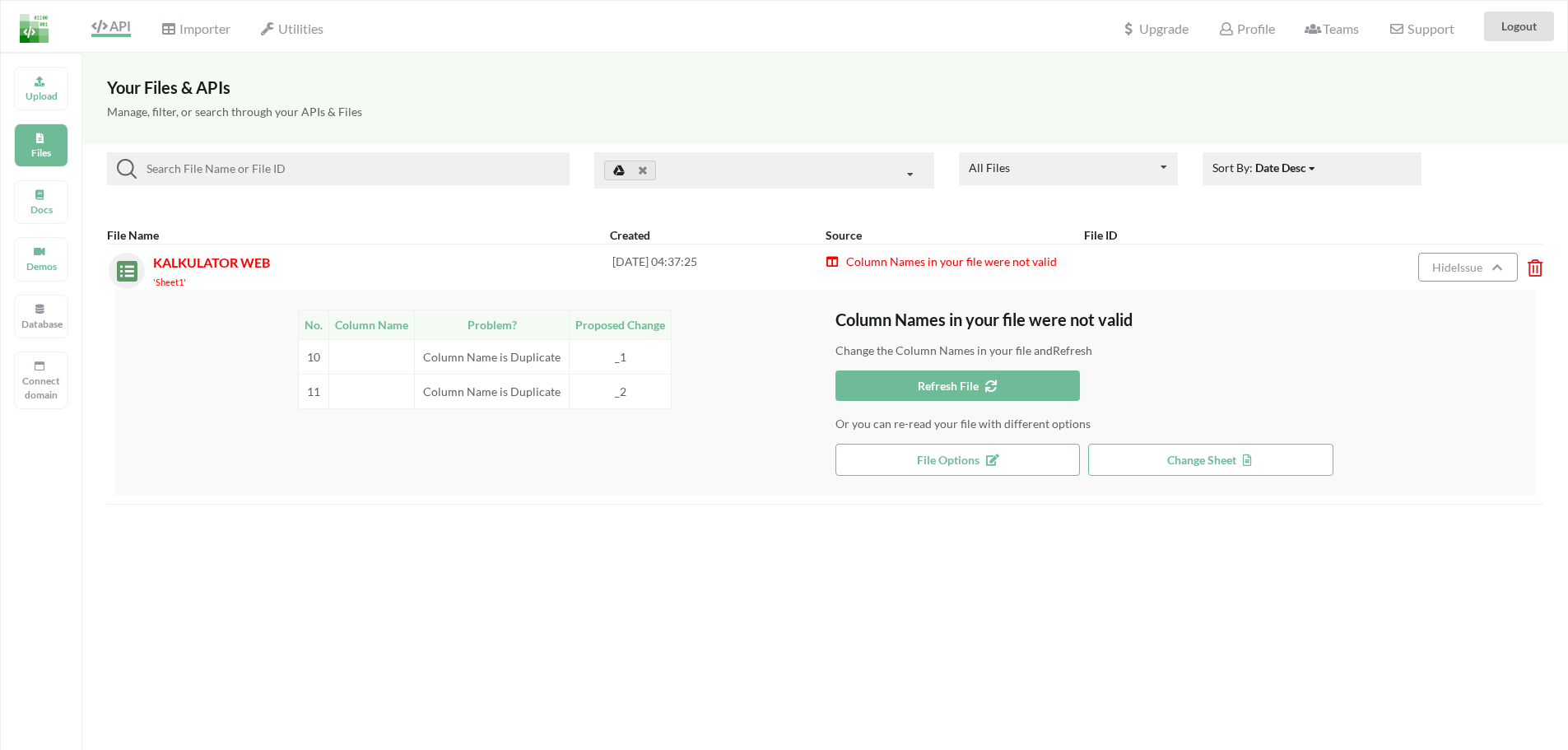
click at [854, 262] on span "Column Names in your file were not valid" at bounding box center [951, 261] width 212 height 14
drag, startPoint x: 847, startPoint y: 259, endPoint x: 1064, endPoint y: 256, distance: 217.0
click at [1064, 256] on div "Column Names in your file were not valid" at bounding box center [1039, 271] width 427 height 36
copy span "Column Names in your file were not valid"
click at [44, 82] on icon at bounding box center [40, 79] width 12 height 10
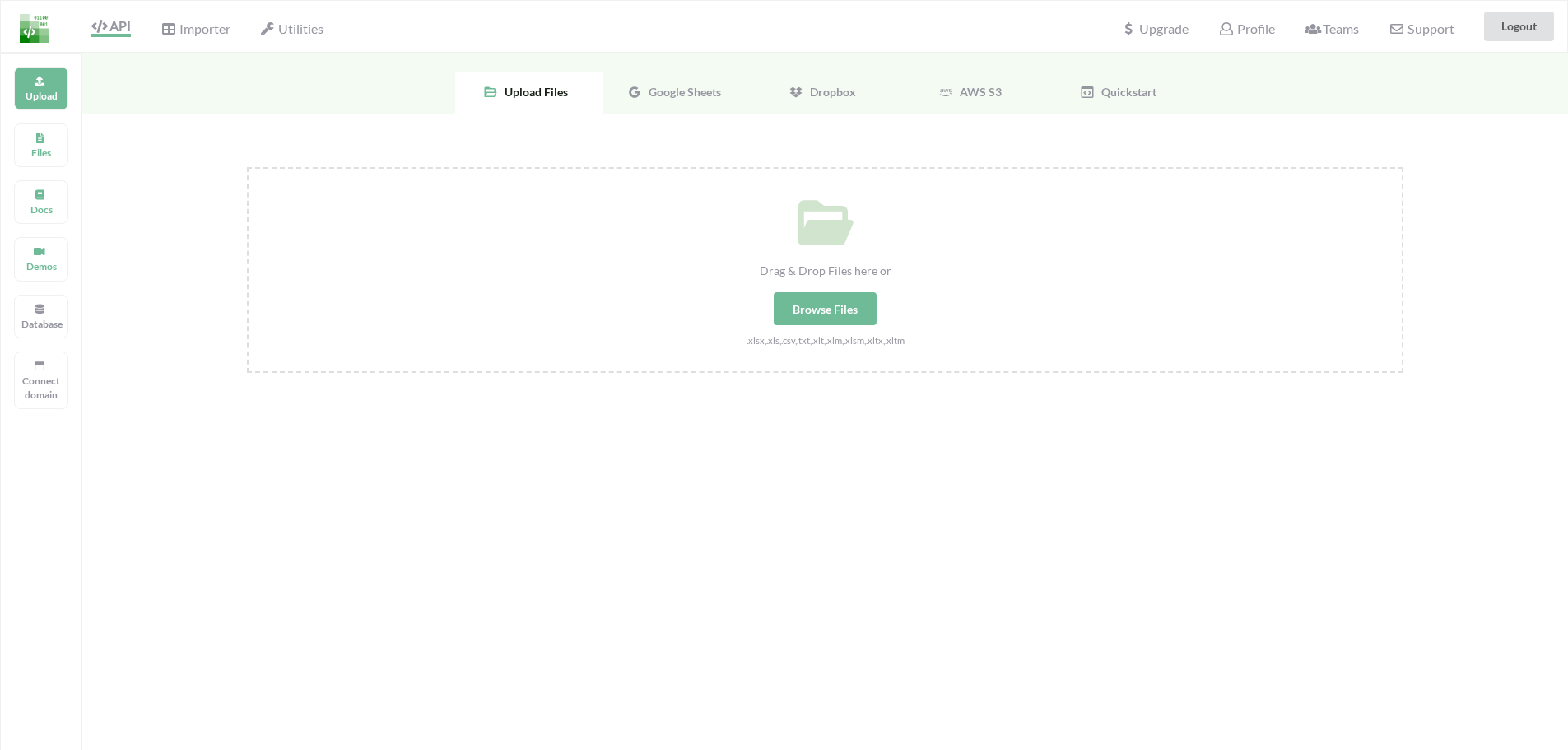
click at [685, 95] on span "Google Sheets" at bounding box center [682, 91] width 79 height 14
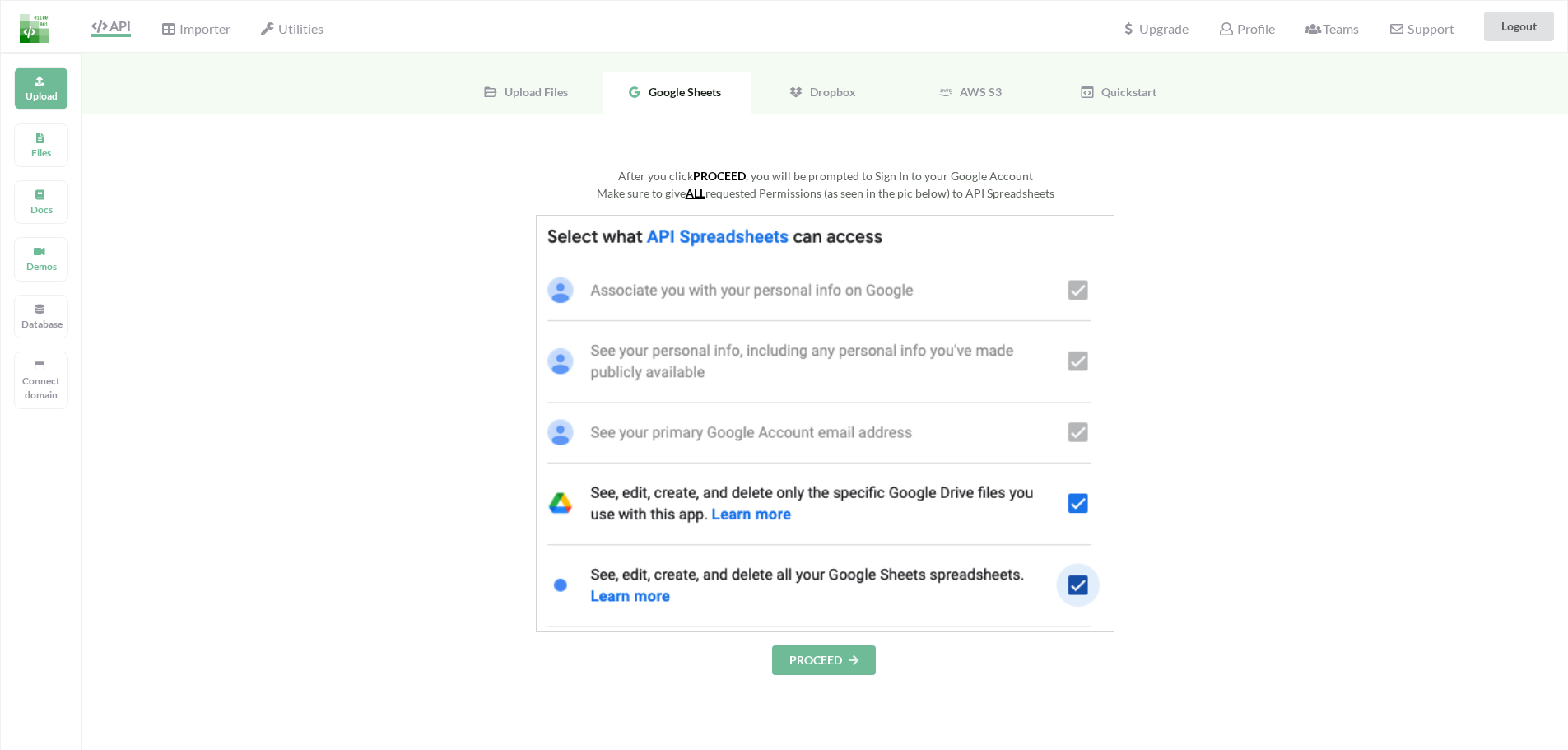
click at [824, 668] on button "PROCEED" at bounding box center [824, 660] width 104 height 30
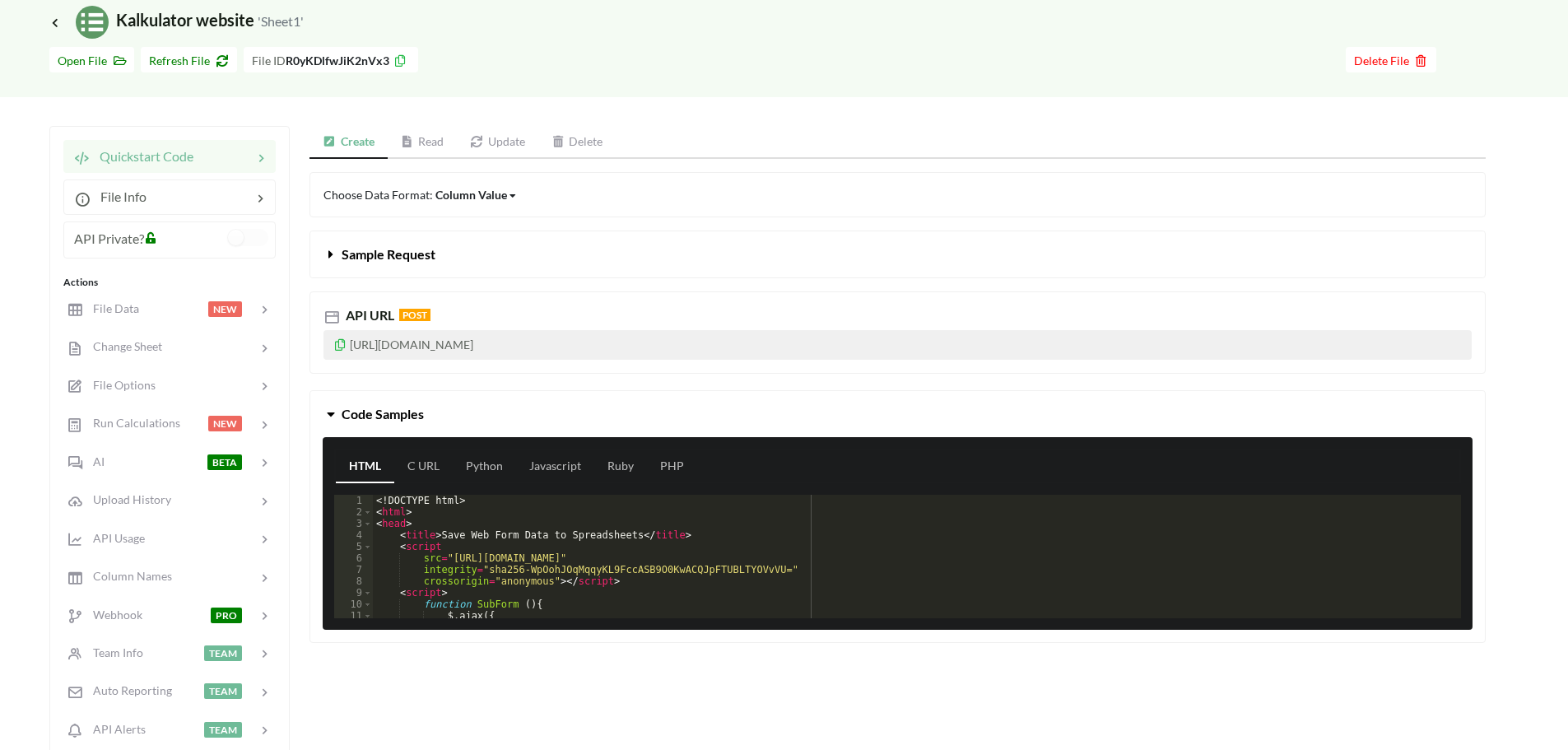
scroll to position [82, 0]
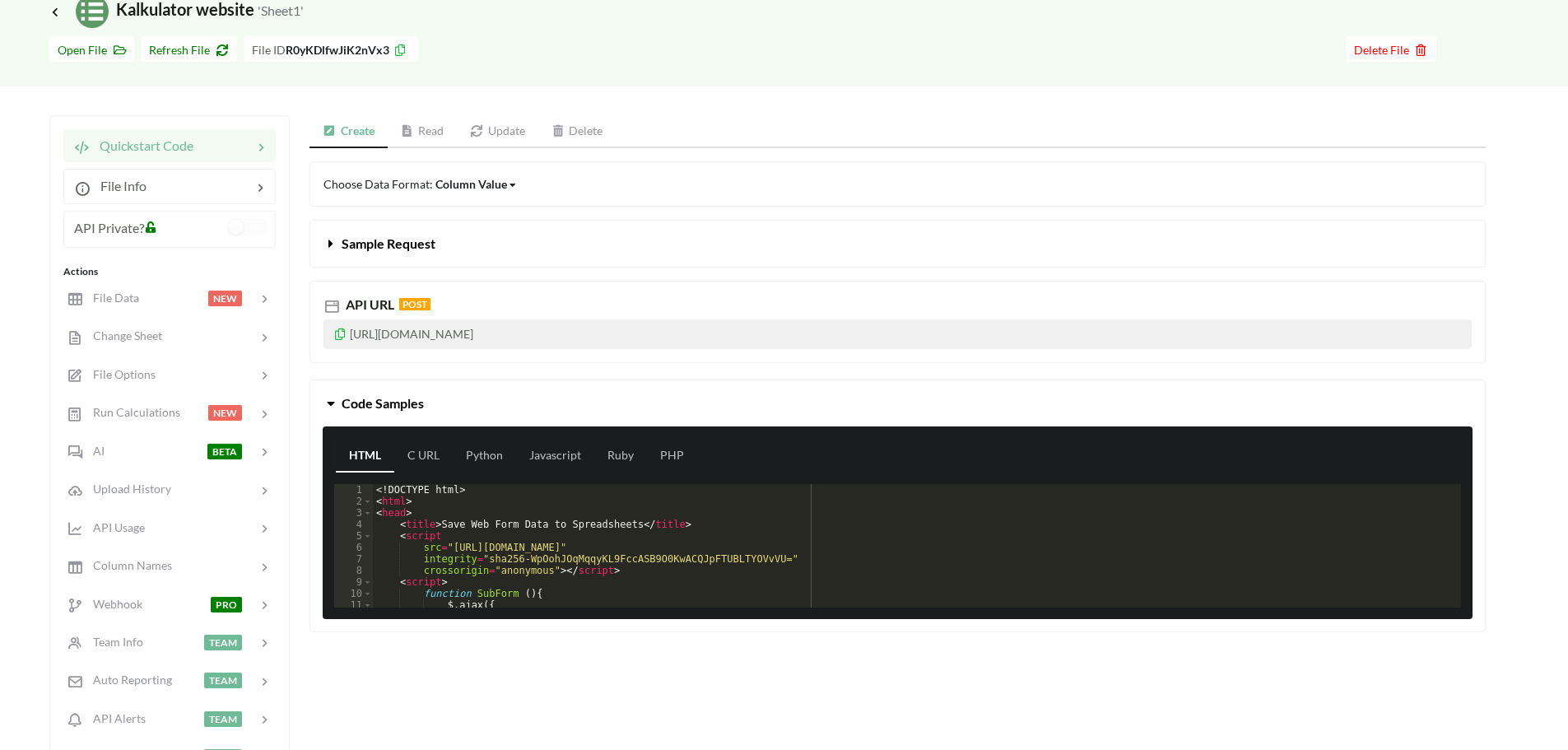
click at [333, 338] on p "[URL][DOMAIN_NAME]" at bounding box center [898, 334] width 1148 height 30
click at [340, 338] on icon at bounding box center [340, 332] width 14 height 12
